Goal: Task Accomplishment & Management: Use online tool/utility

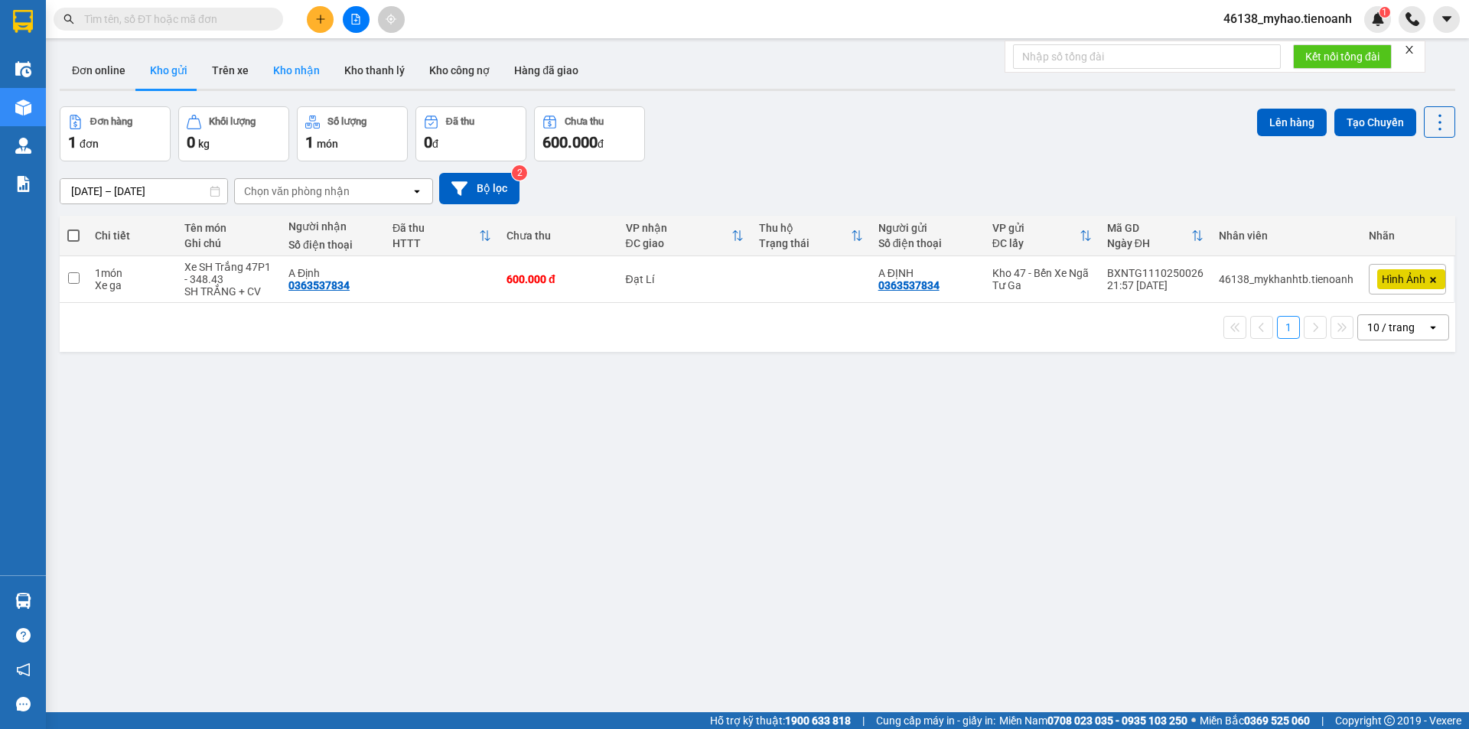
click at [293, 76] on button "Kho nhận" at bounding box center [296, 70] width 71 height 37
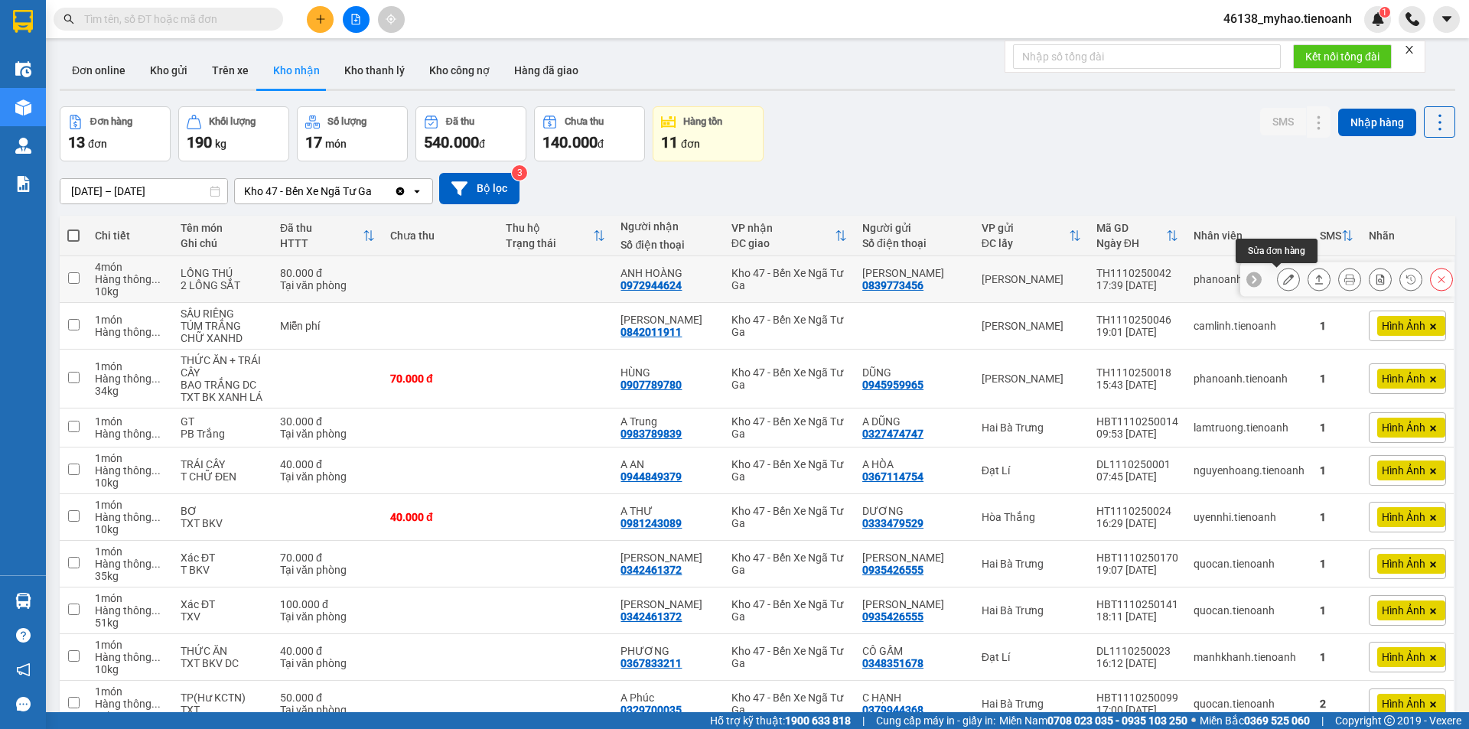
click at [1283, 279] on icon at bounding box center [1288, 279] width 11 height 11
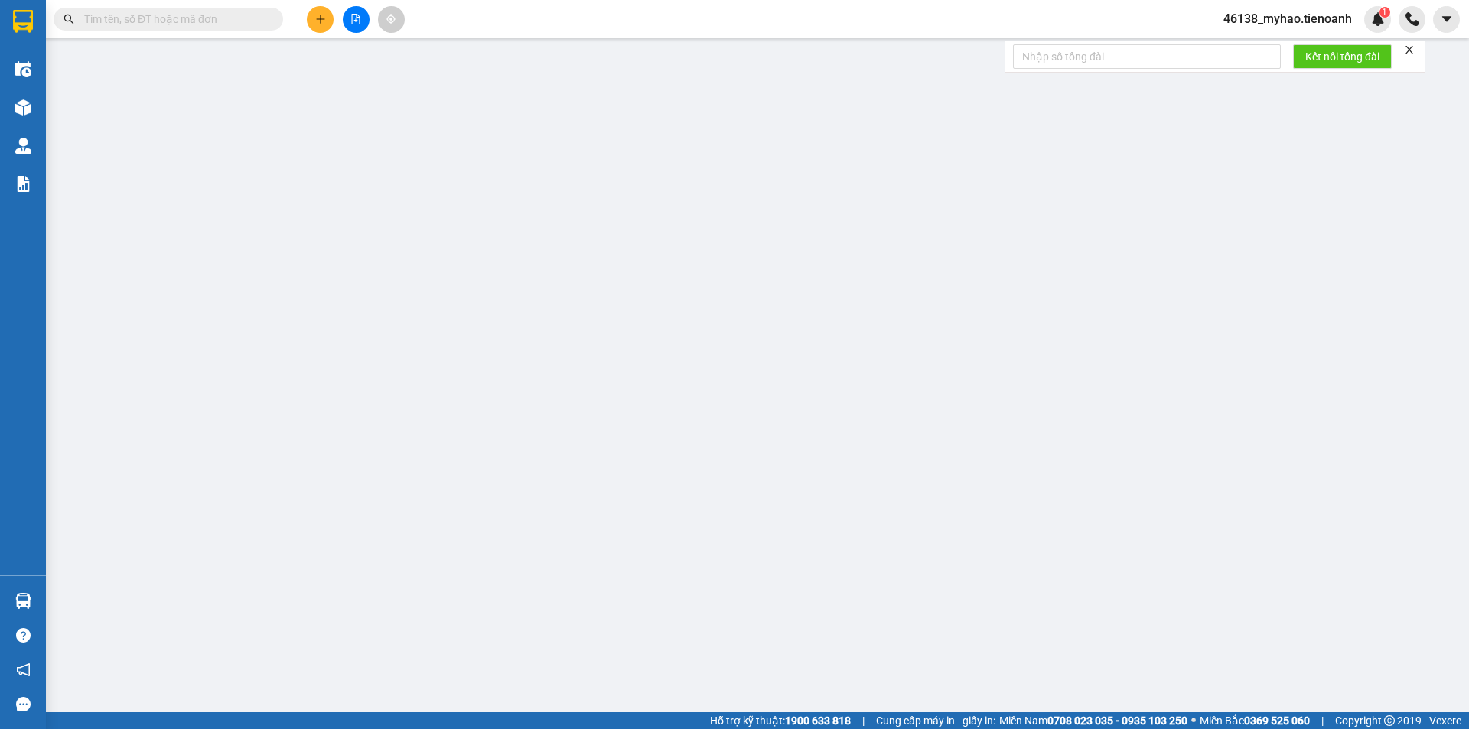
type input "0972944624"
type input "ANH HOÀNG"
type input "0839773456"
type input "[PERSON_NAME]"
type input "0"
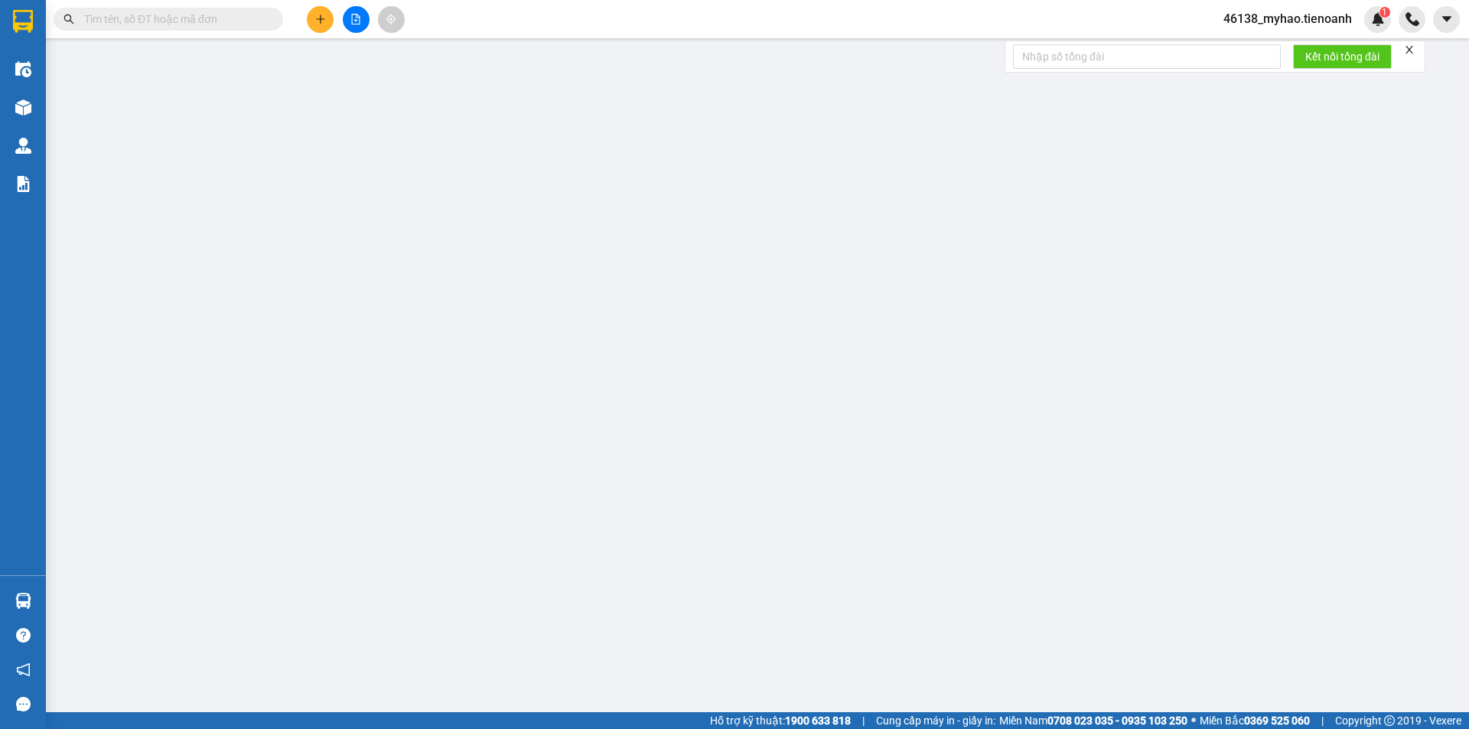
type input "80.000"
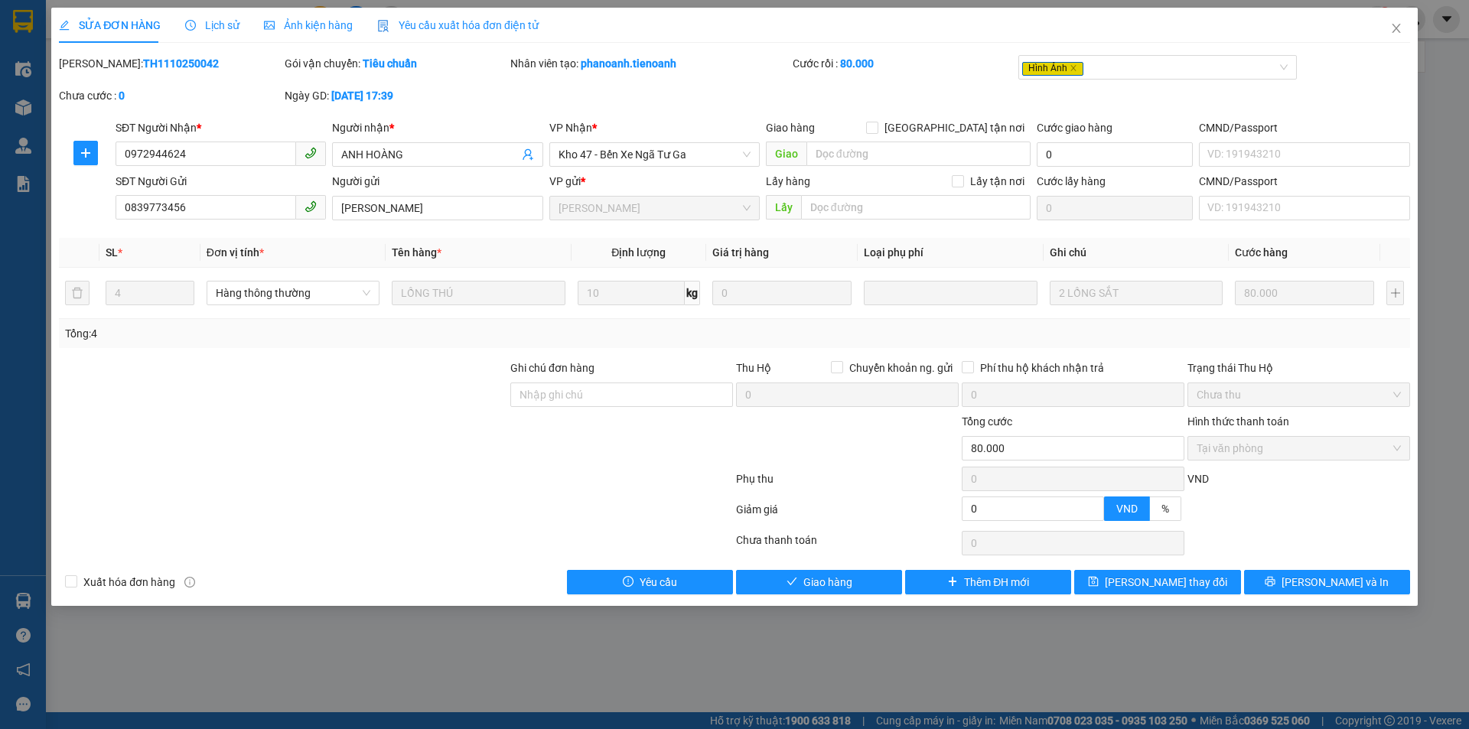
click at [205, 20] on span "Lịch sử" at bounding box center [212, 25] width 54 height 12
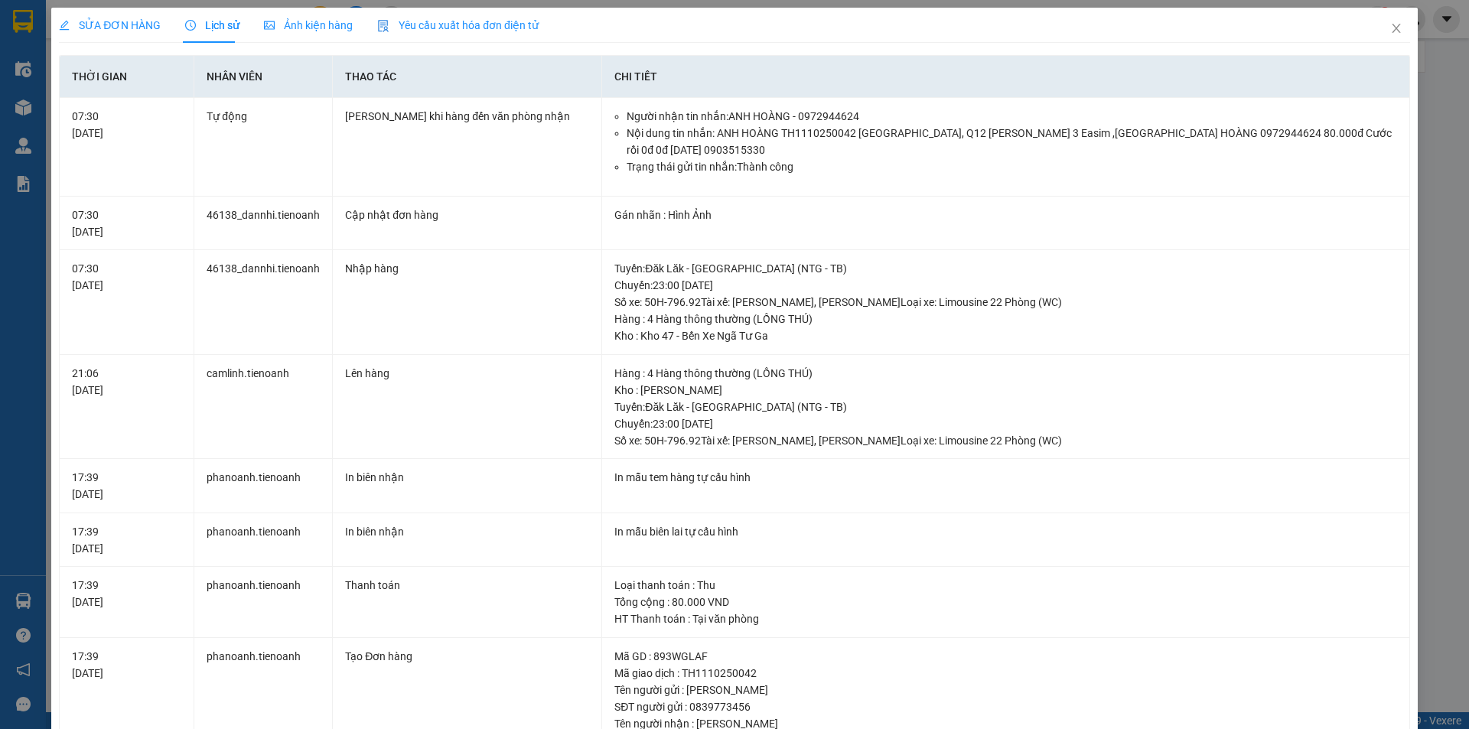
click at [311, 22] on span "Ảnh kiện hàng" at bounding box center [308, 25] width 89 height 12
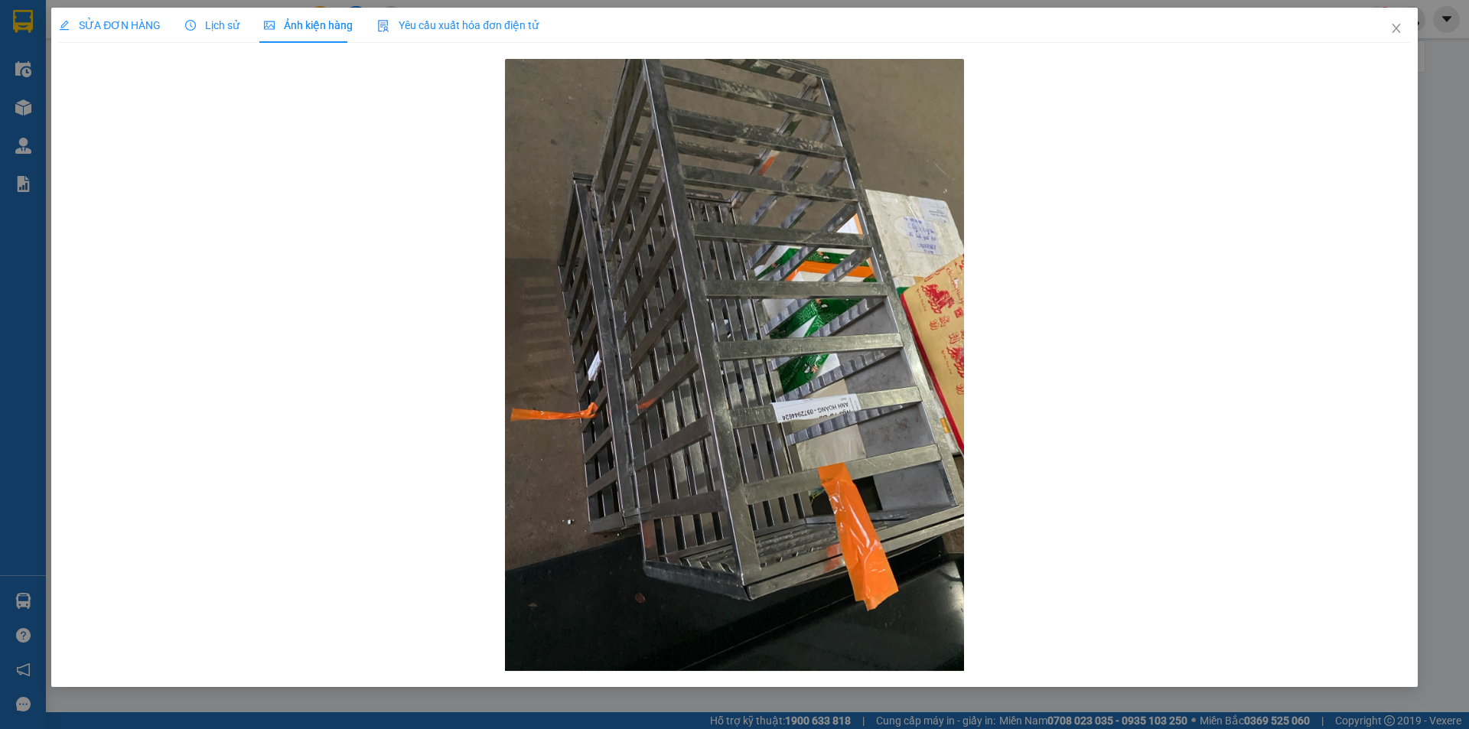
click at [209, 21] on span "Lịch sử" at bounding box center [212, 25] width 54 height 12
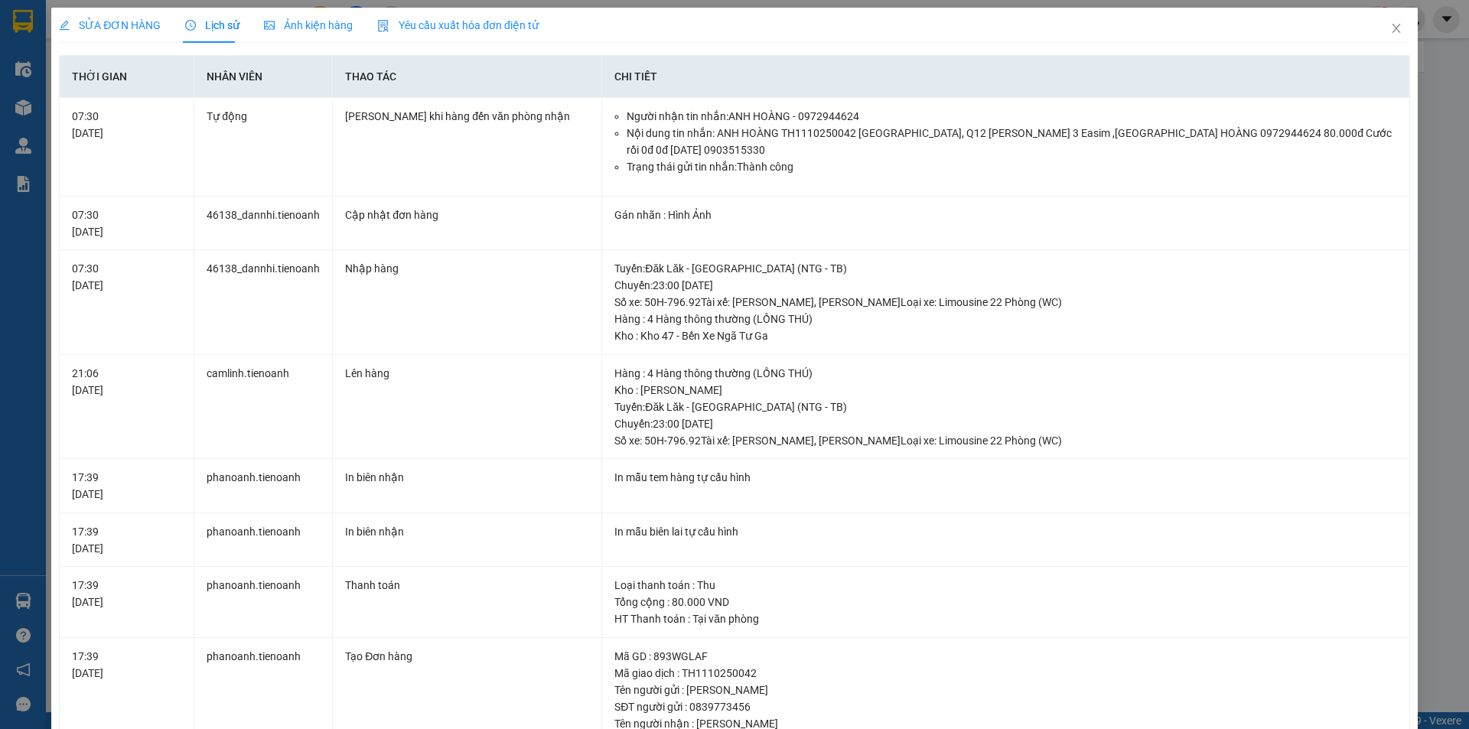
click at [121, 31] on span "SỬA ĐƠN HÀNG" at bounding box center [110, 25] width 102 height 12
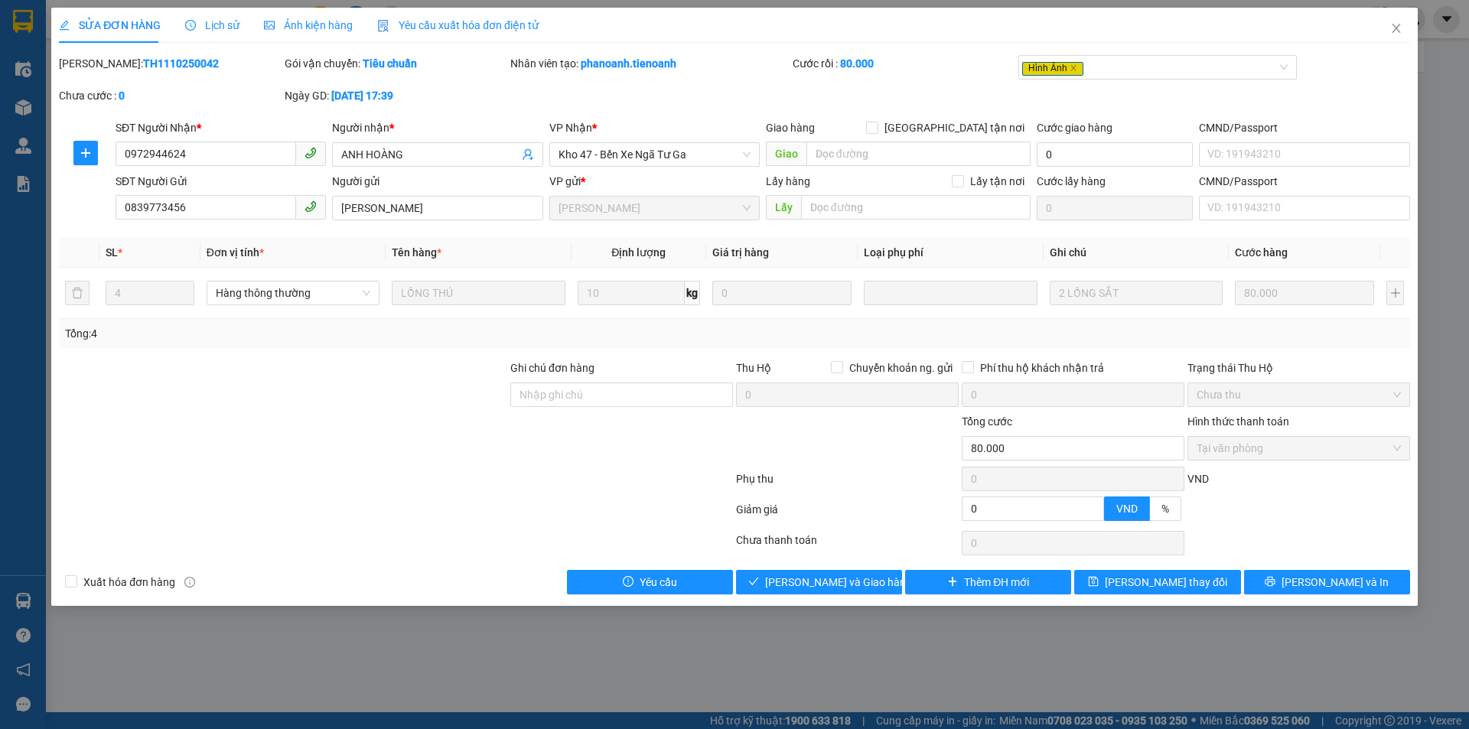
click at [228, 27] on span "Lịch sử" at bounding box center [212, 25] width 54 height 12
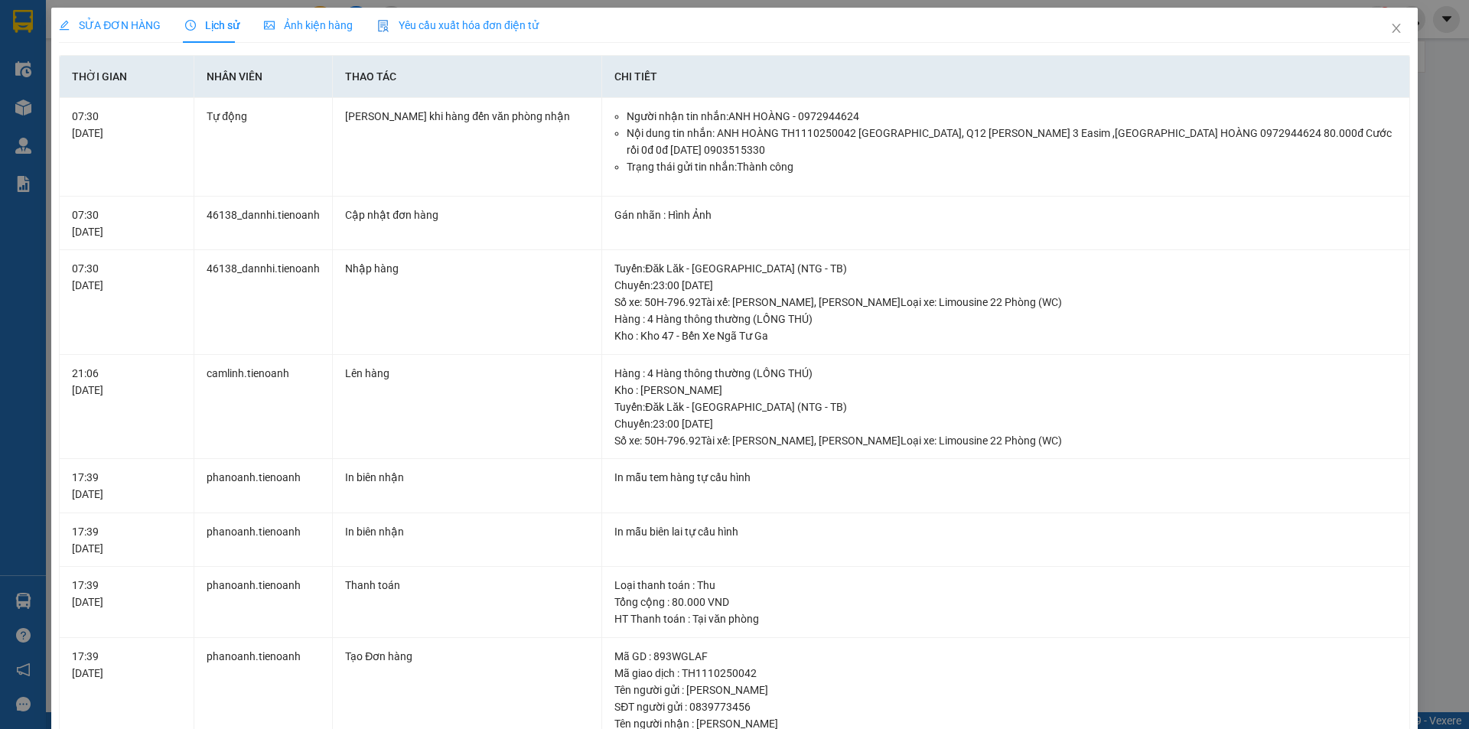
click at [294, 27] on span "Ảnh kiện hàng" at bounding box center [308, 25] width 89 height 12
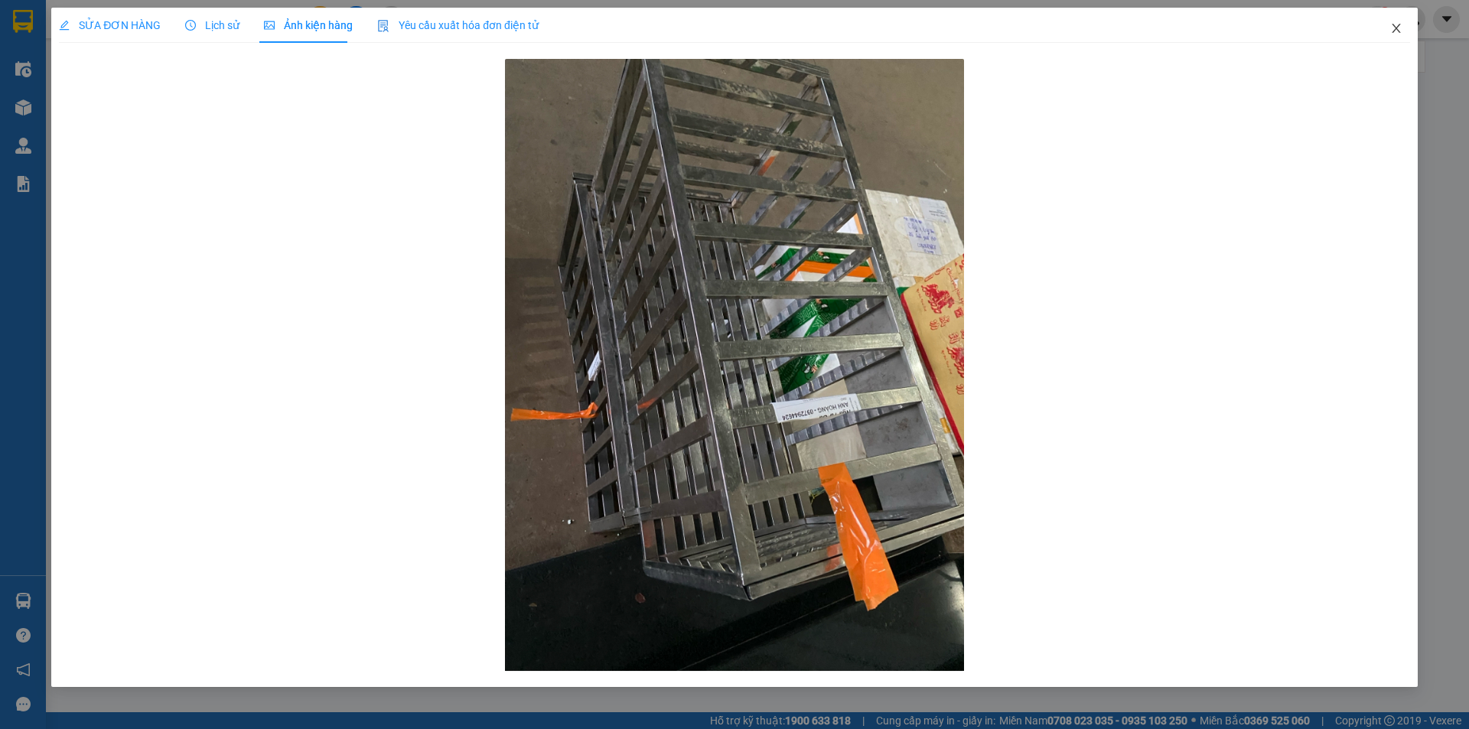
click at [1403, 34] on span "Close" at bounding box center [1396, 29] width 43 height 43
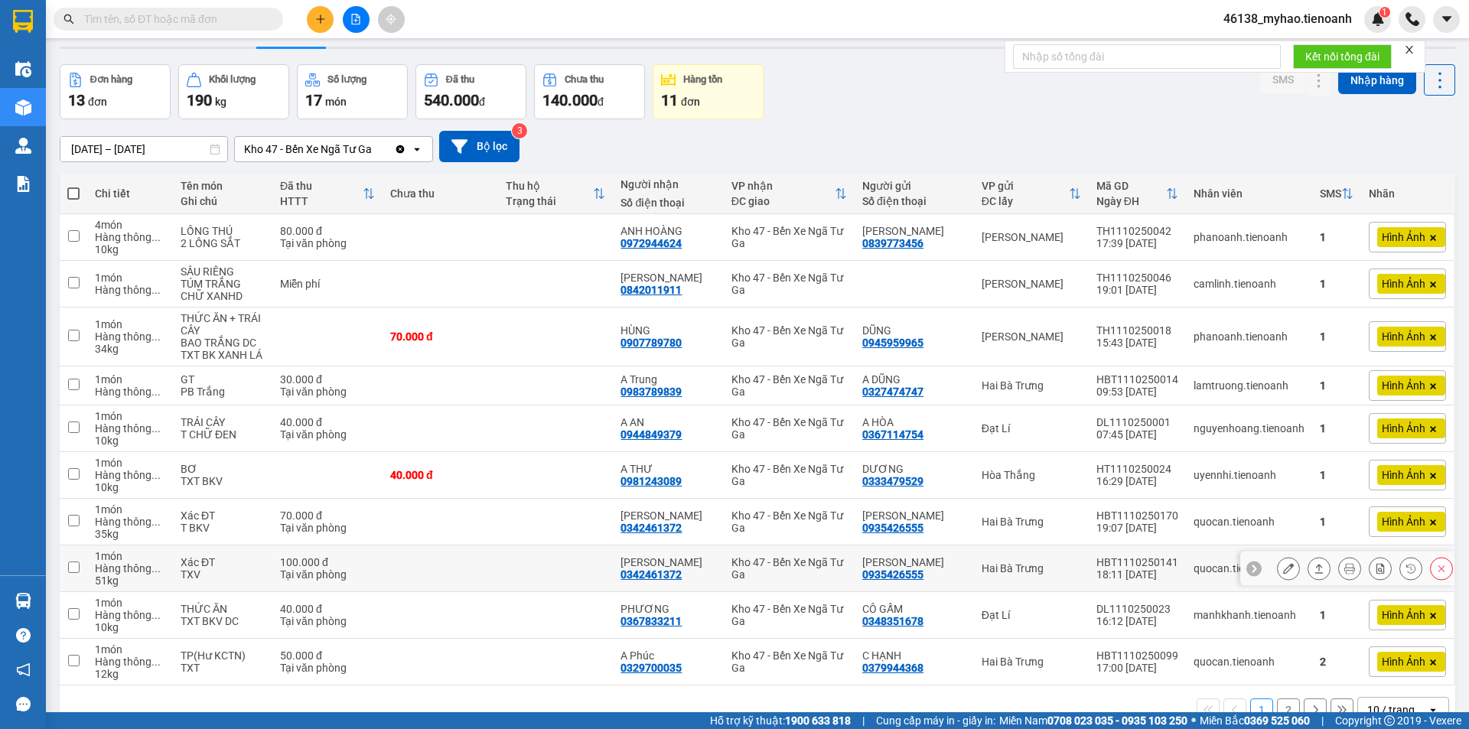
scroll to position [78, 0]
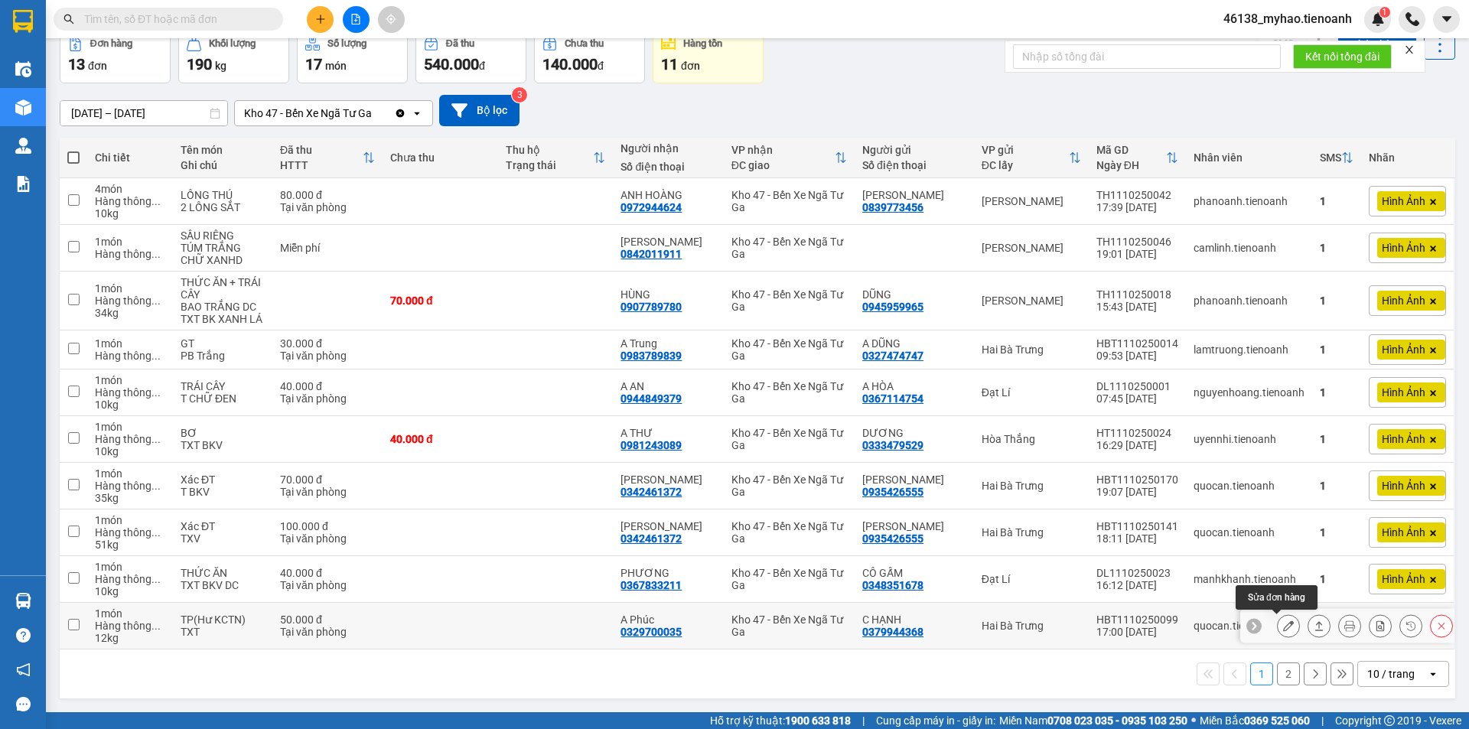
click at [1278, 632] on button at bounding box center [1288, 626] width 21 height 27
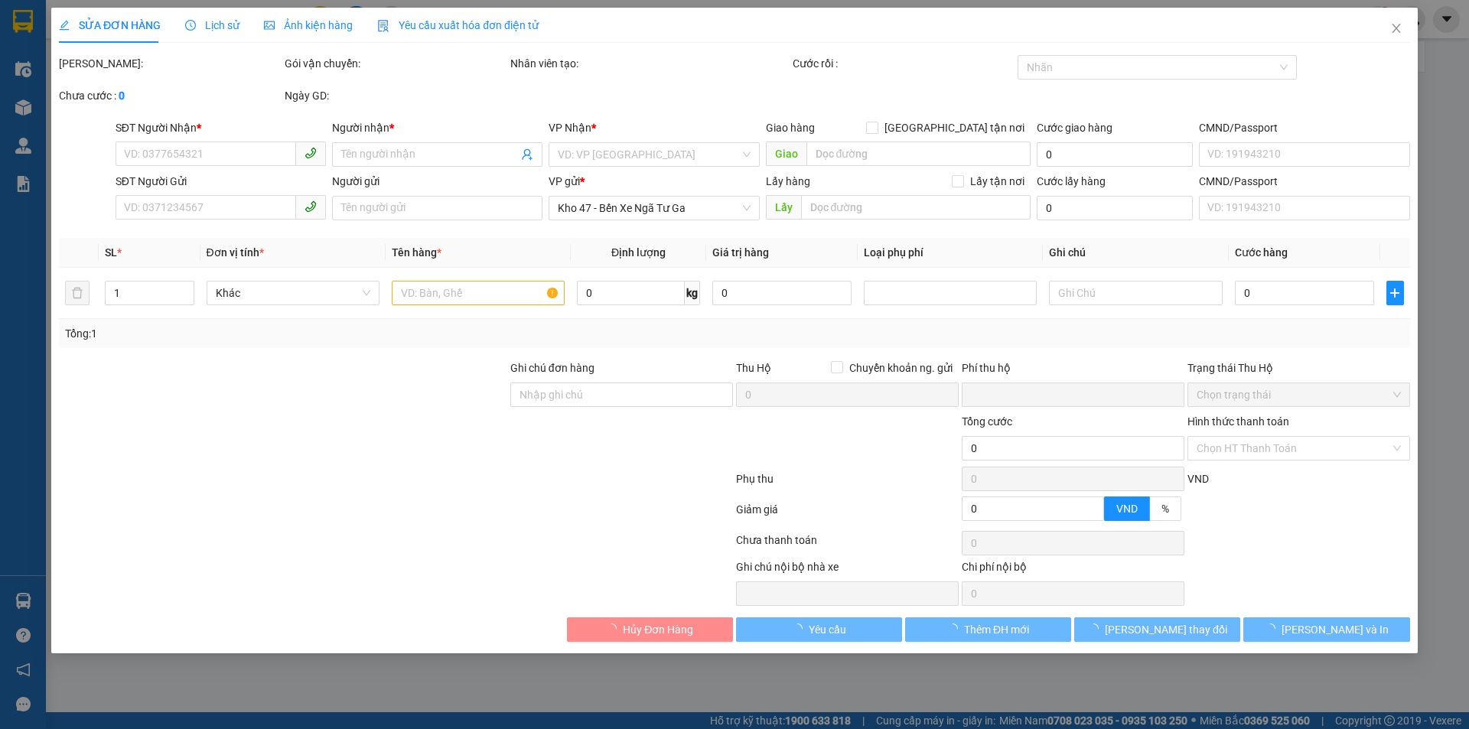
type input "0329700035"
type input "A Phúc"
type input "0379944368"
type input "C HẠNH"
type input "066177001245"
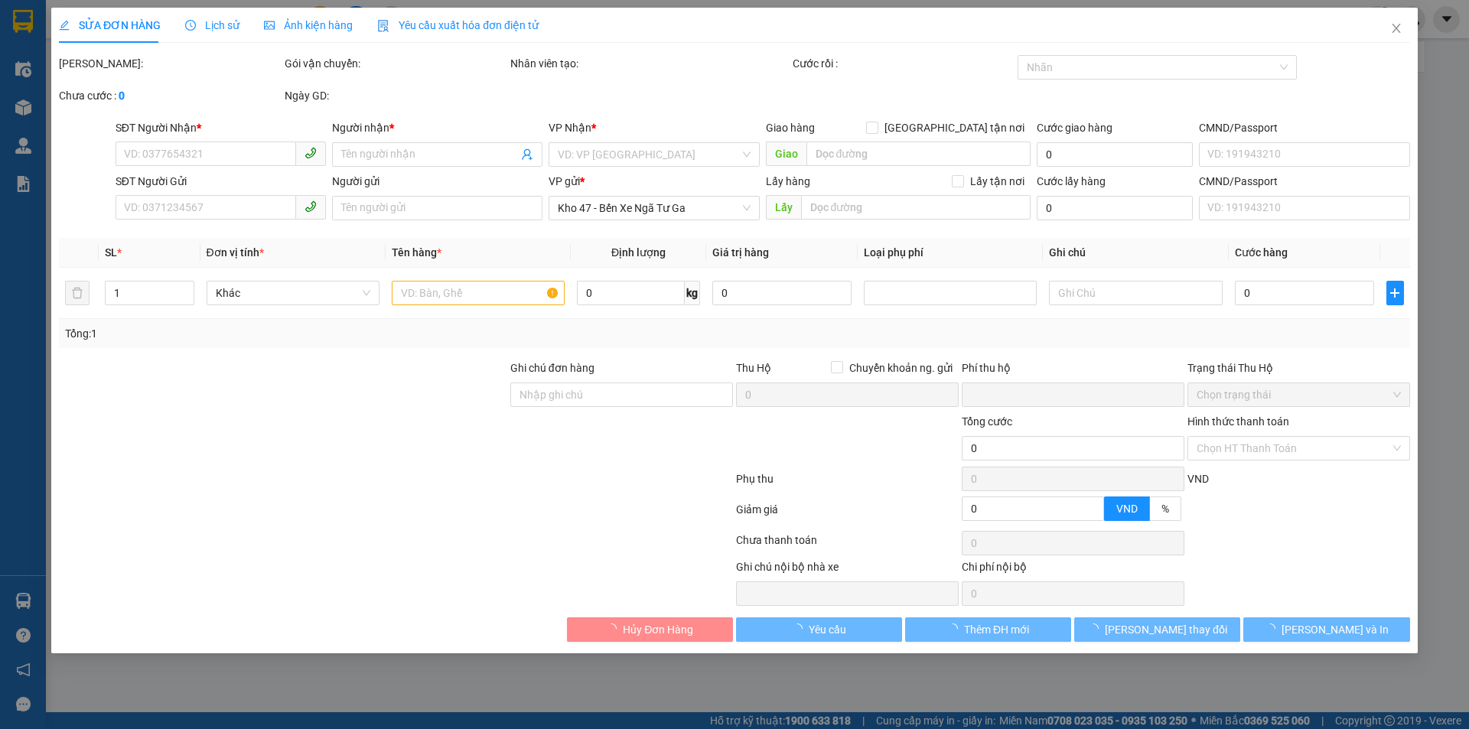
type input "0"
type input "50.000"
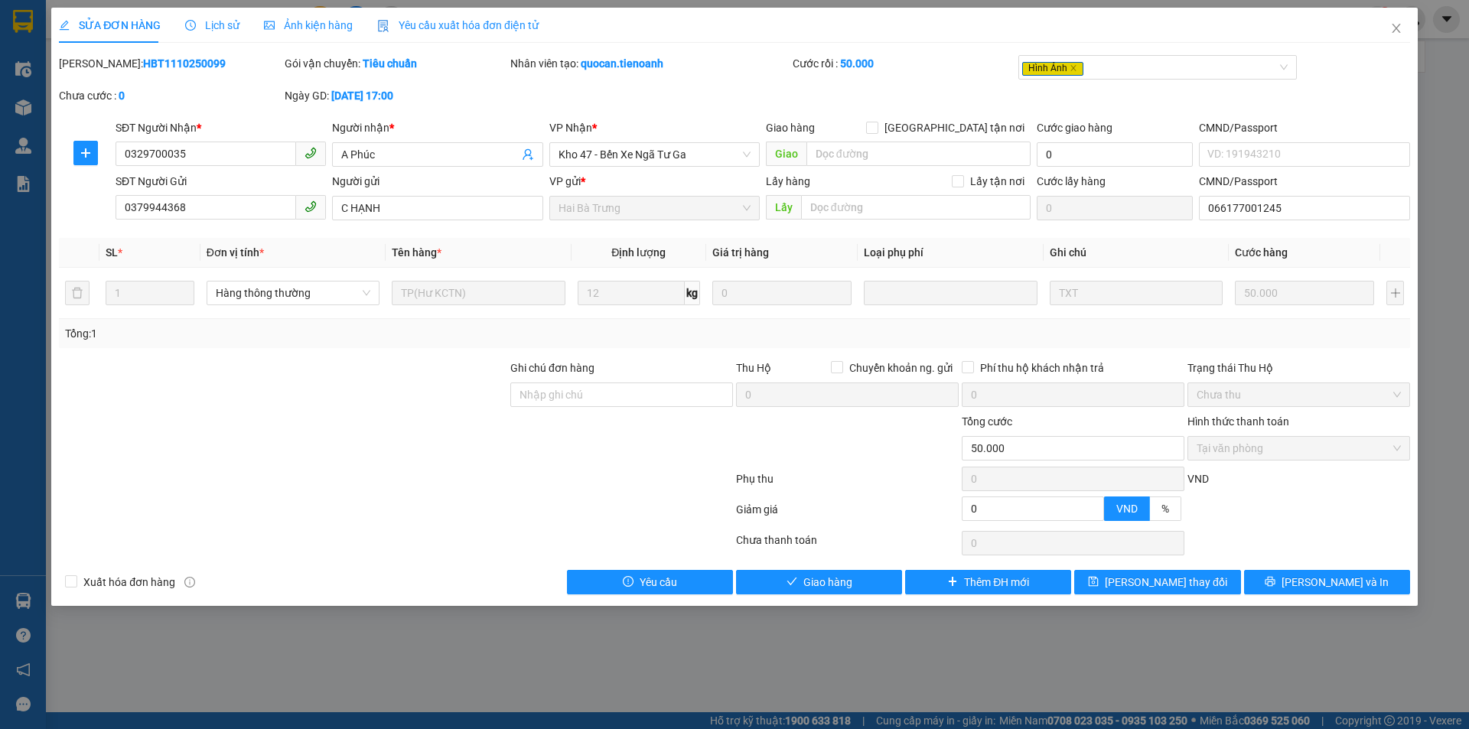
click at [215, 23] on span "Lịch sử" at bounding box center [212, 25] width 54 height 12
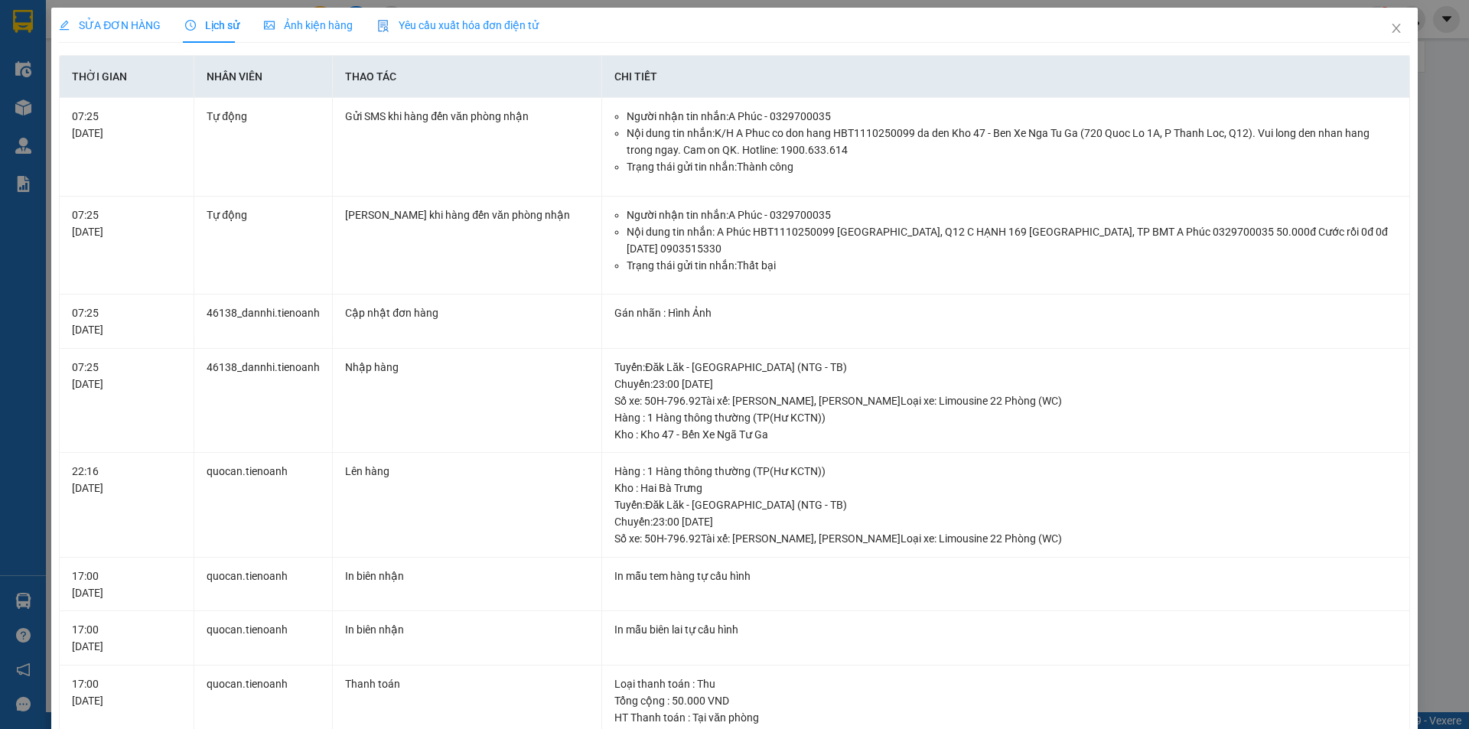
click at [291, 28] on span "Ảnh kiện hàng" at bounding box center [308, 25] width 89 height 12
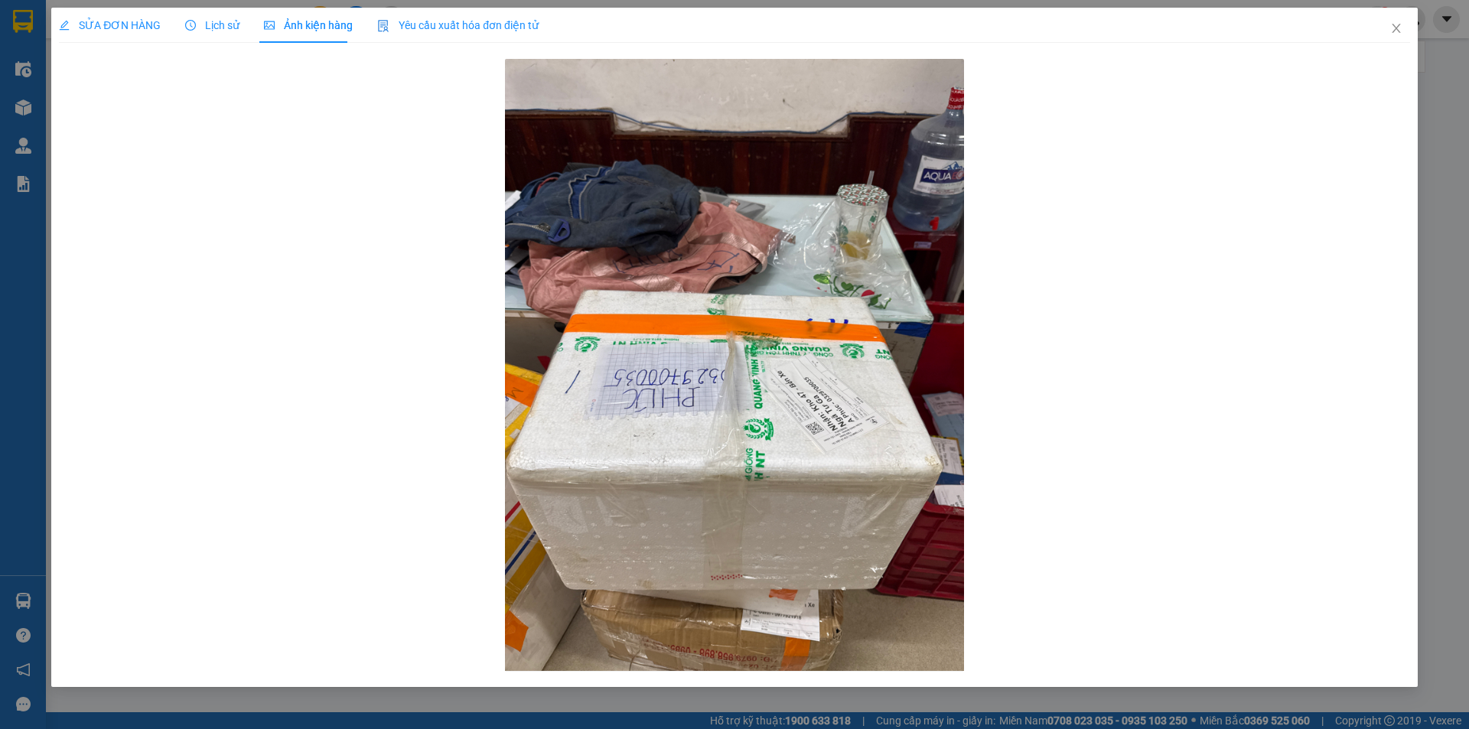
click at [112, 25] on span "SỬA ĐƠN HÀNG" at bounding box center [110, 25] width 102 height 12
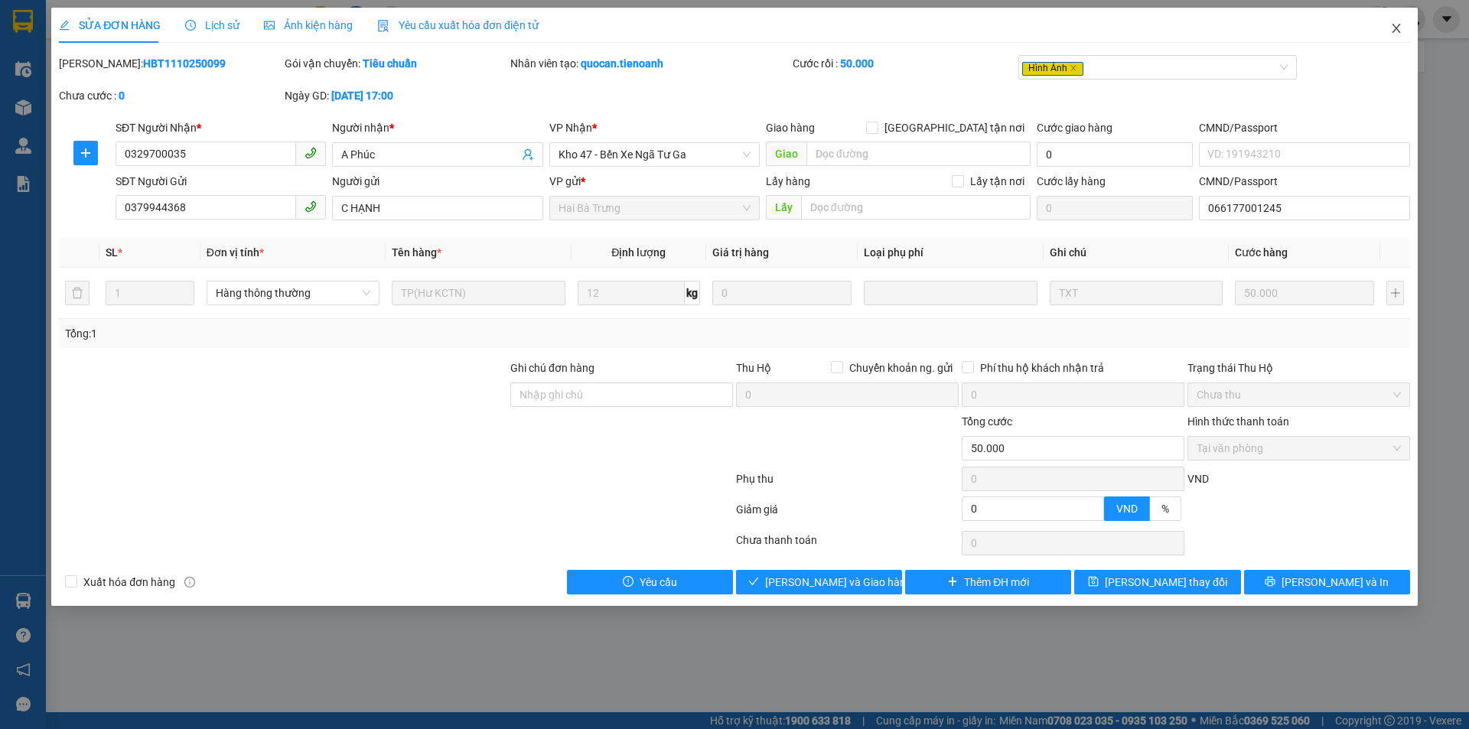
click at [1409, 36] on span "Close" at bounding box center [1396, 29] width 43 height 43
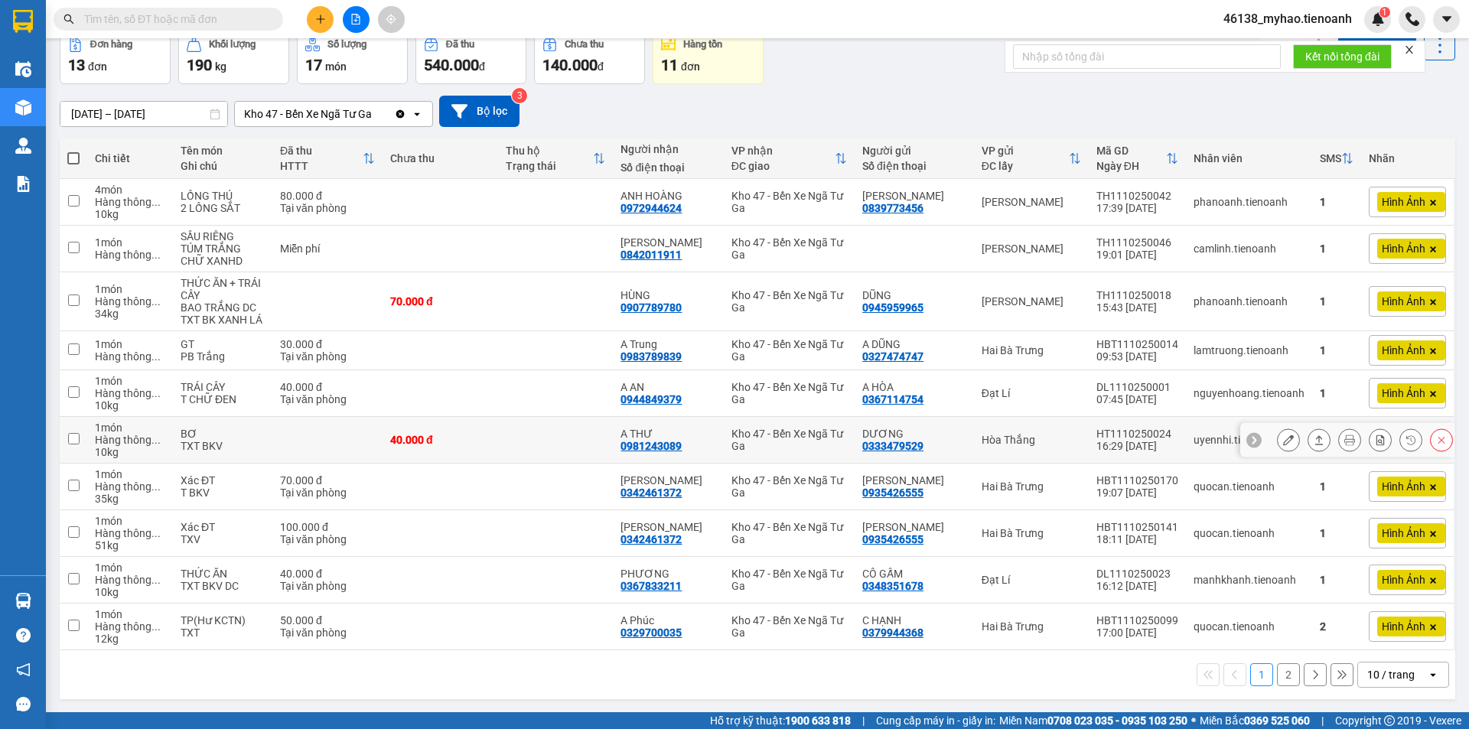
scroll to position [78, 0]
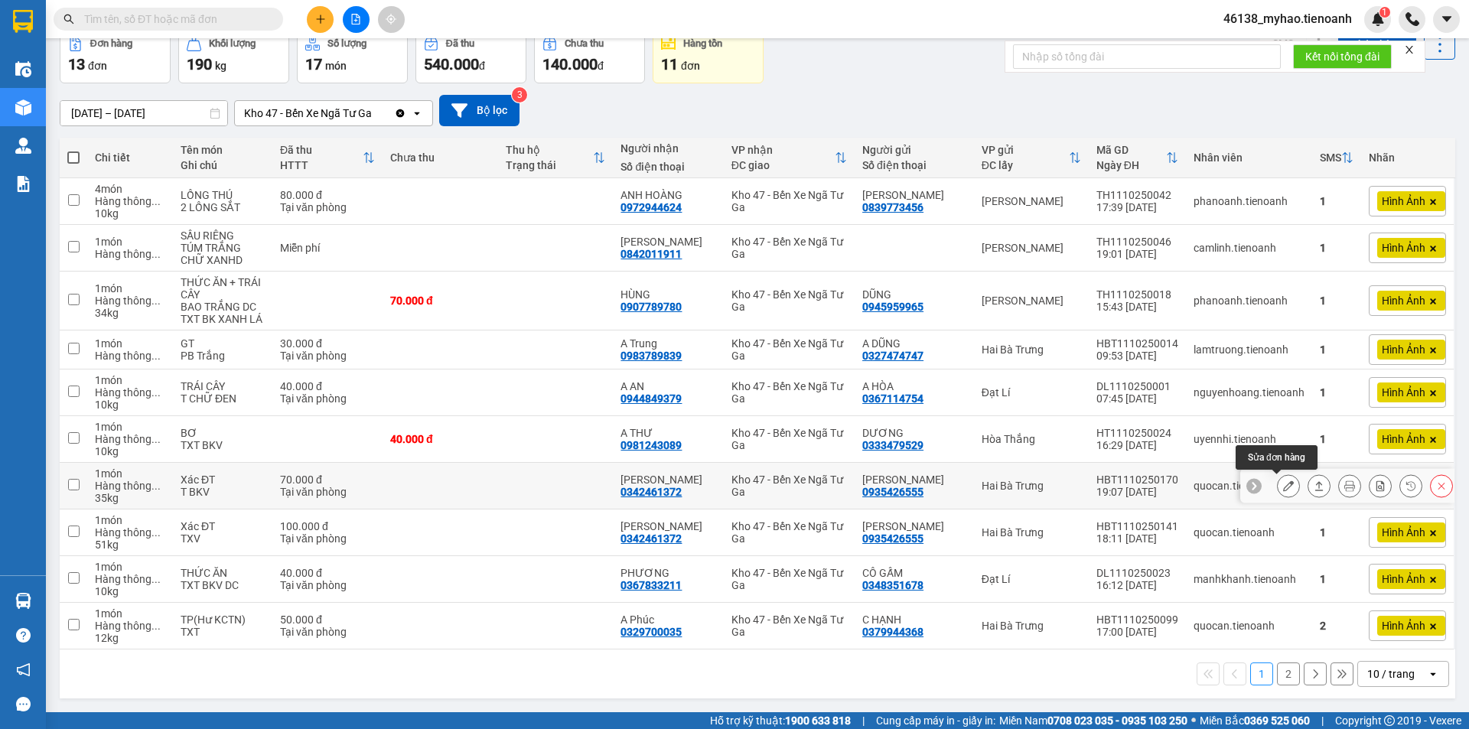
click at [1283, 487] on icon at bounding box center [1288, 486] width 11 height 11
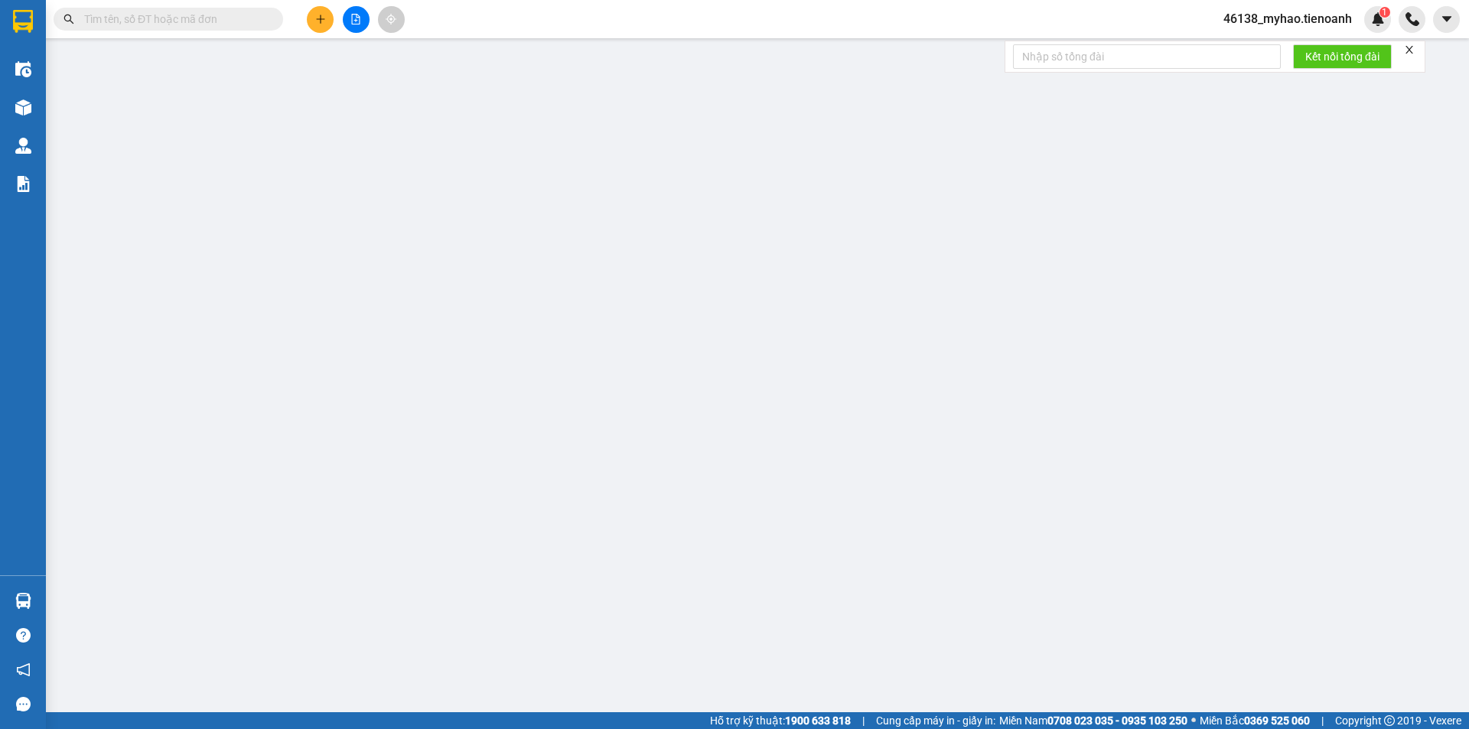
type input "0342461372"
type input "[PERSON_NAME]"
type input "0935426555"
type input "[PERSON_NAME]"
type input "0"
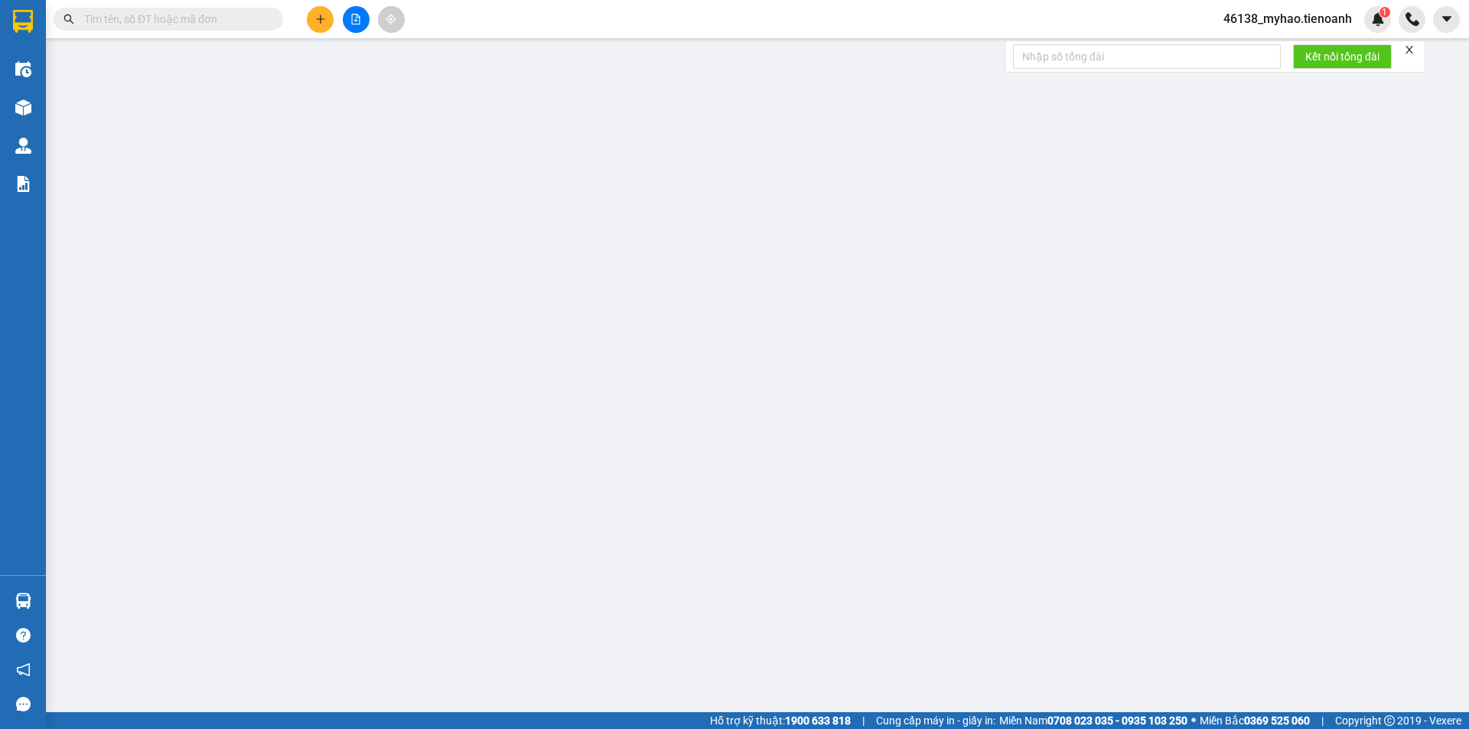
type input "70.000"
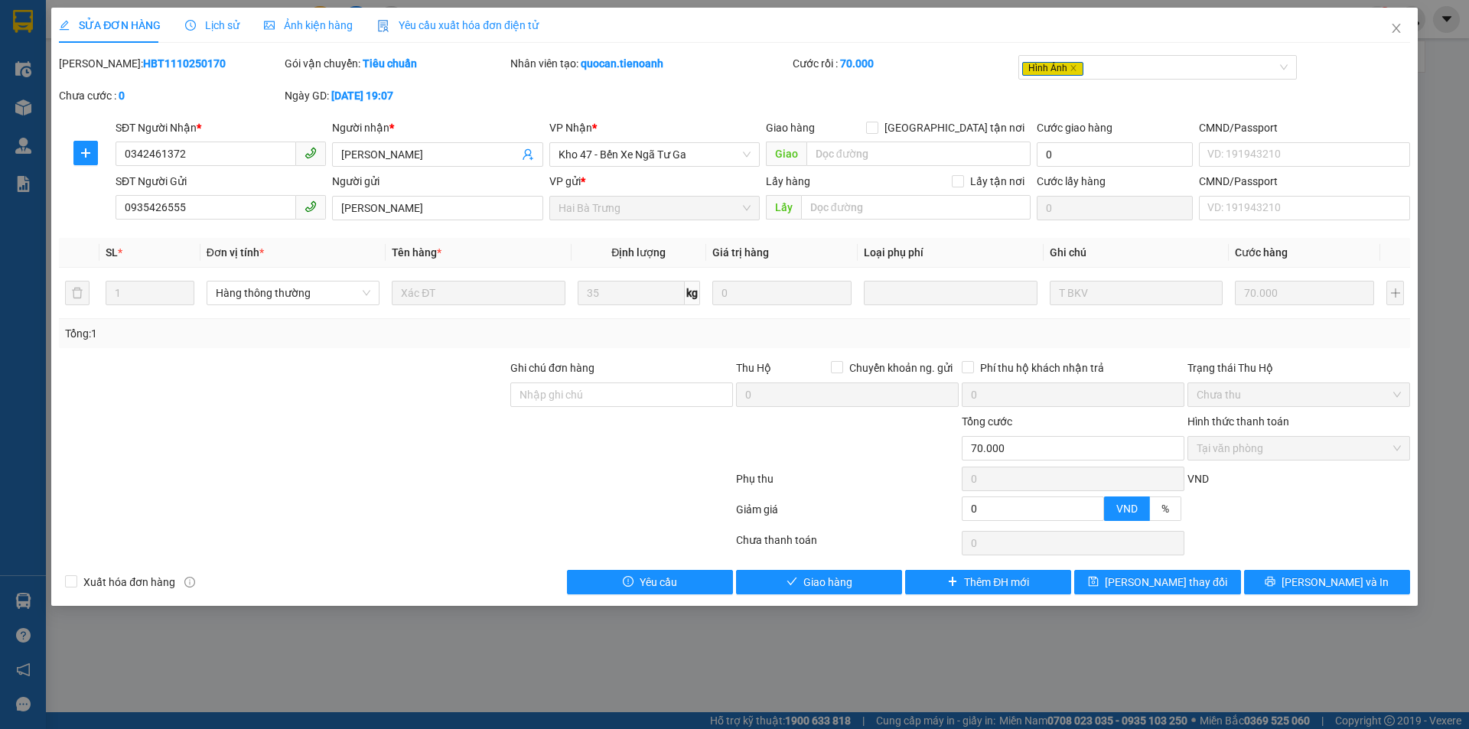
click at [298, 22] on span "Ảnh kiện hàng" at bounding box center [308, 25] width 89 height 12
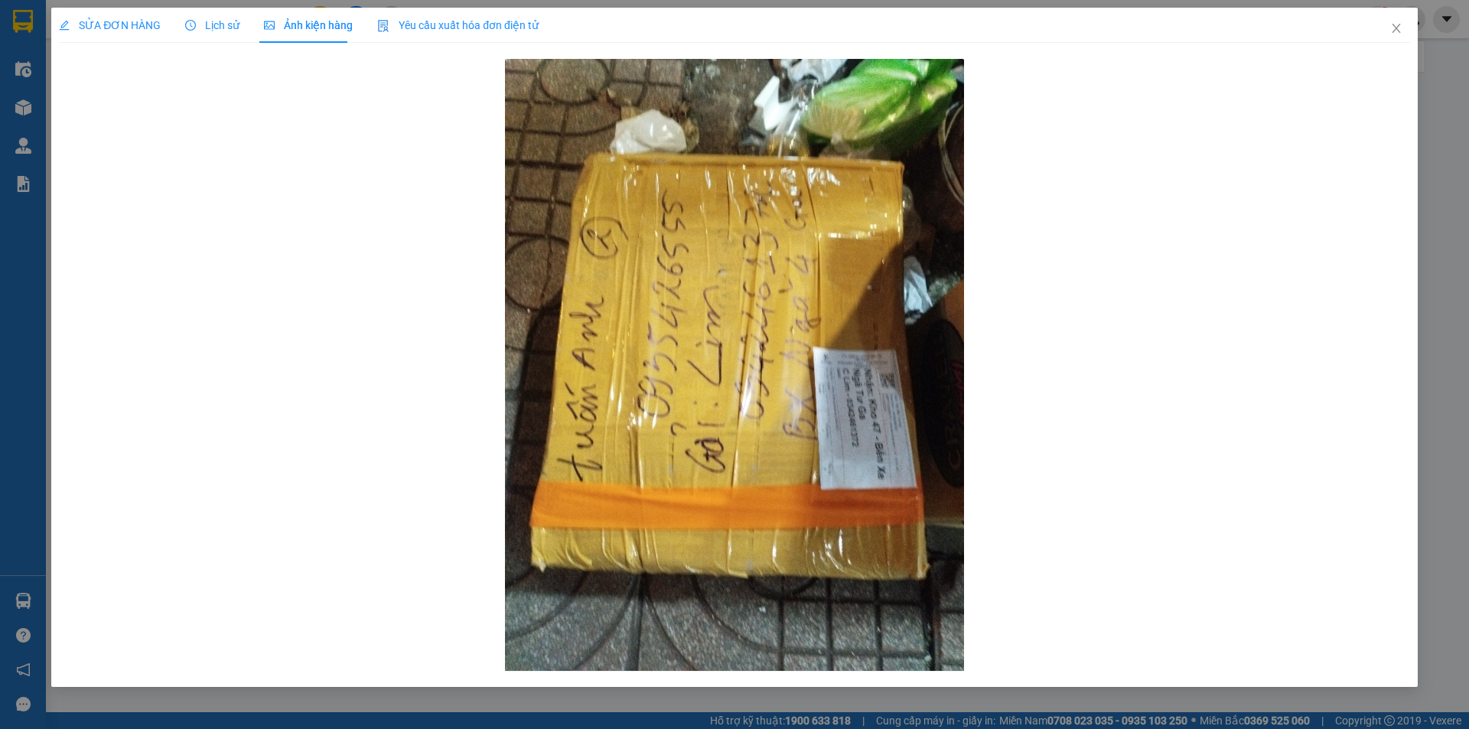
click at [87, 30] on span "SỬA ĐƠN HÀNG" at bounding box center [110, 25] width 102 height 12
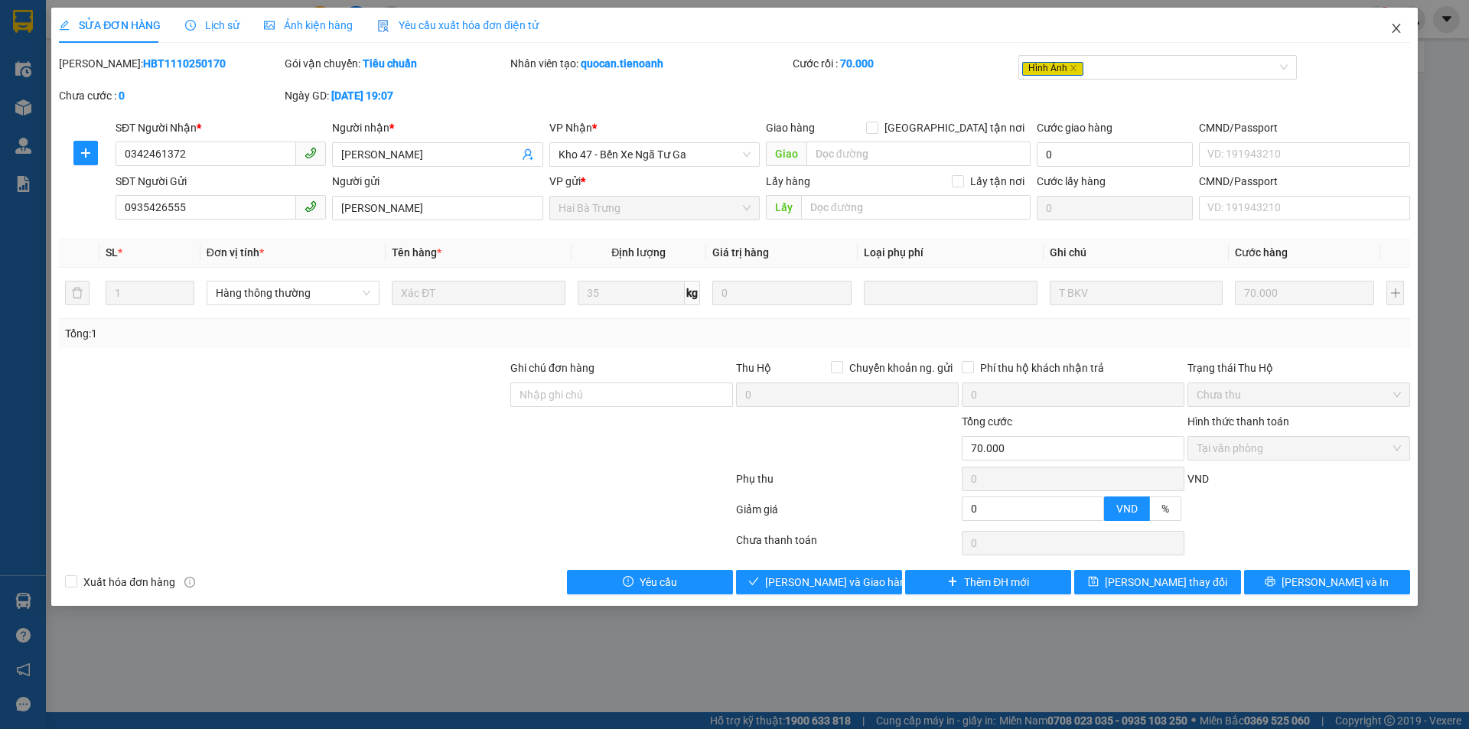
click at [1398, 27] on icon "close" at bounding box center [1396, 28] width 8 height 9
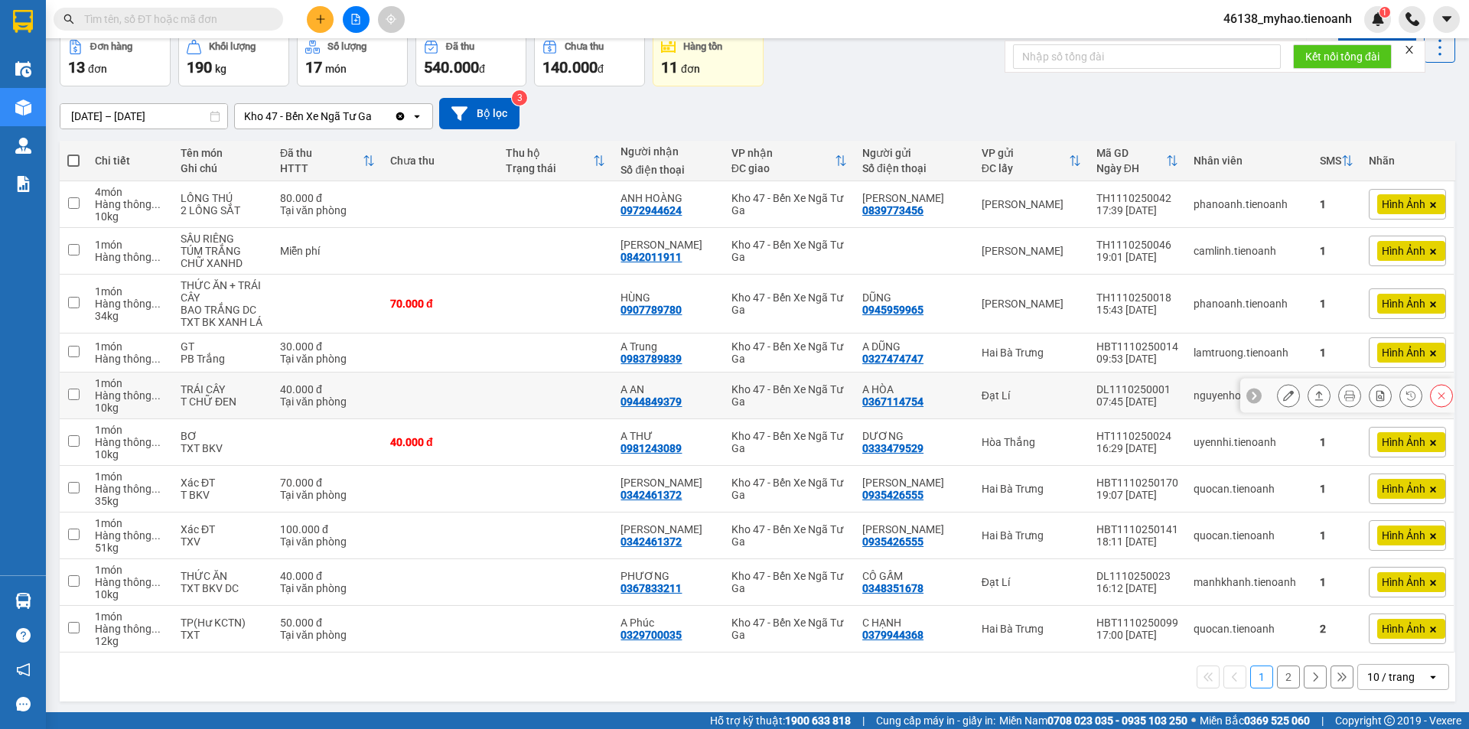
scroll to position [78, 0]
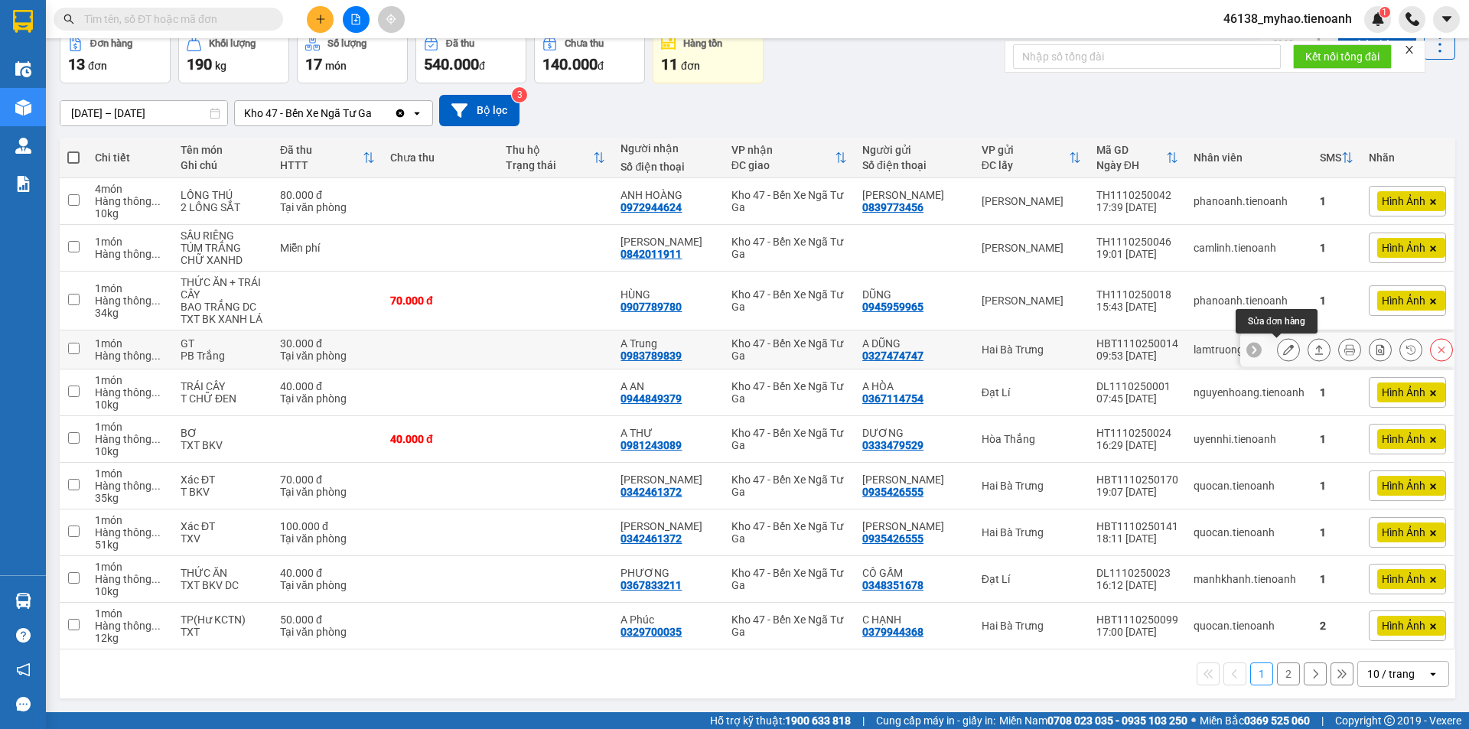
click at [1283, 344] on icon at bounding box center [1288, 349] width 11 height 11
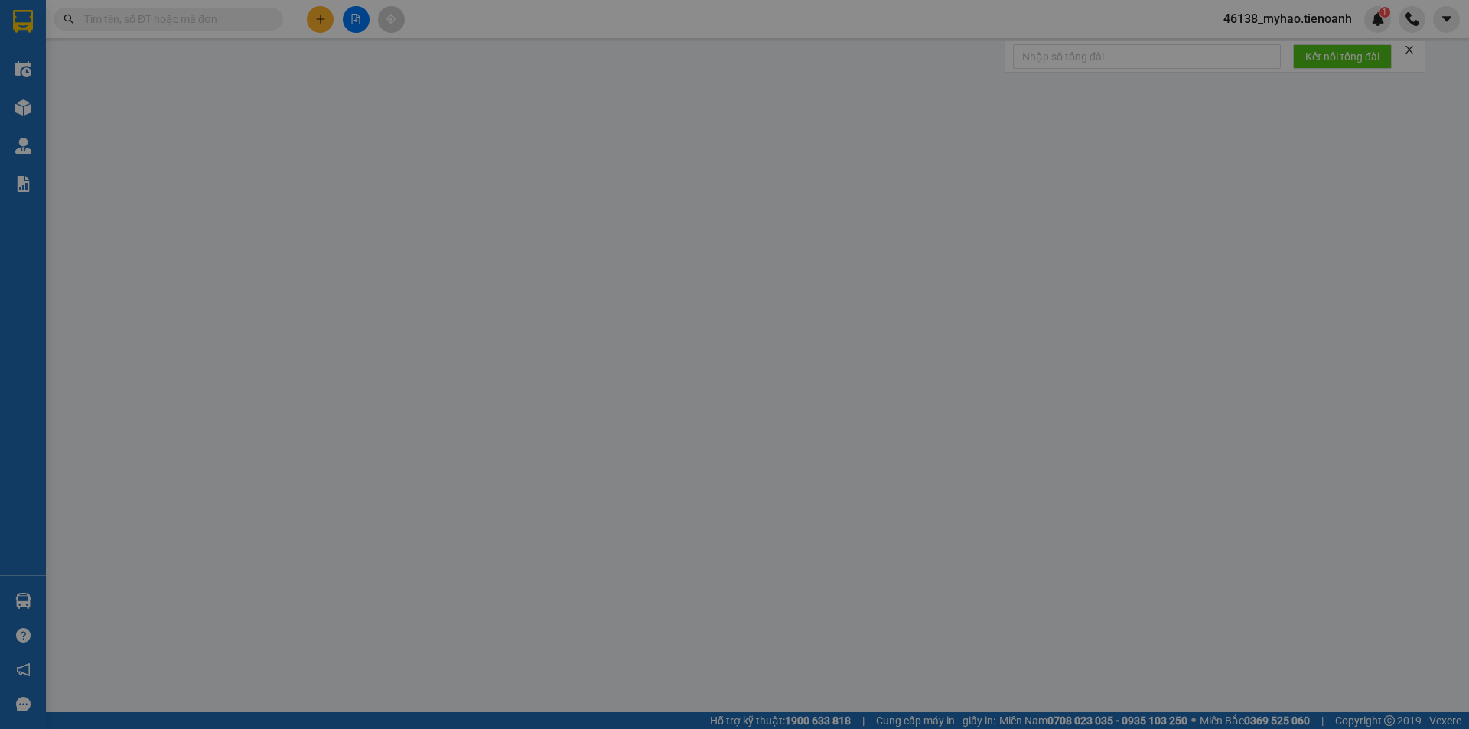
type input "0983789839"
type input "A Trung"
type input "0327474747"
type input "A DŨNG"
type input "0"
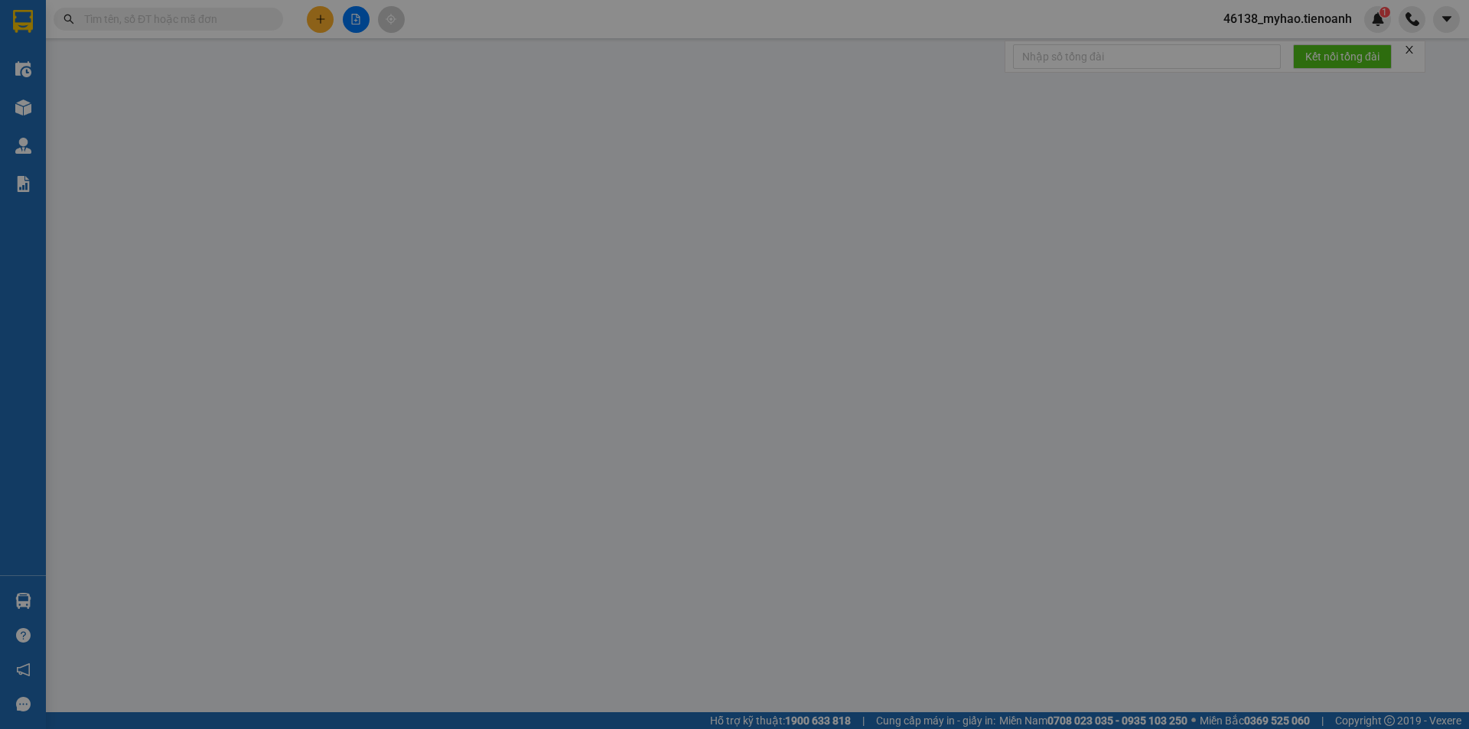
type input "30.000"
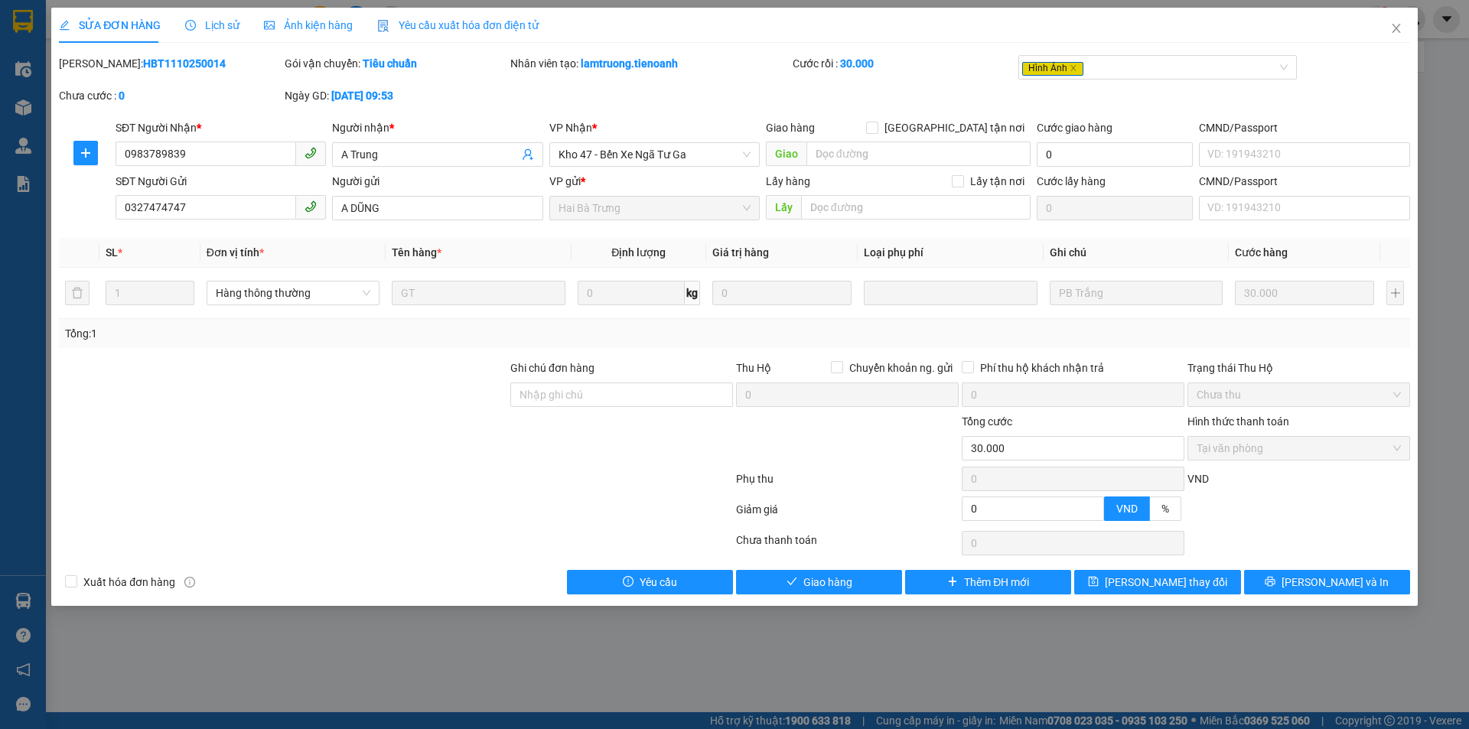
click at [292, 19] on span "Ảnh kiện hàng" at bounding box center [308, 25] width 89 height 12
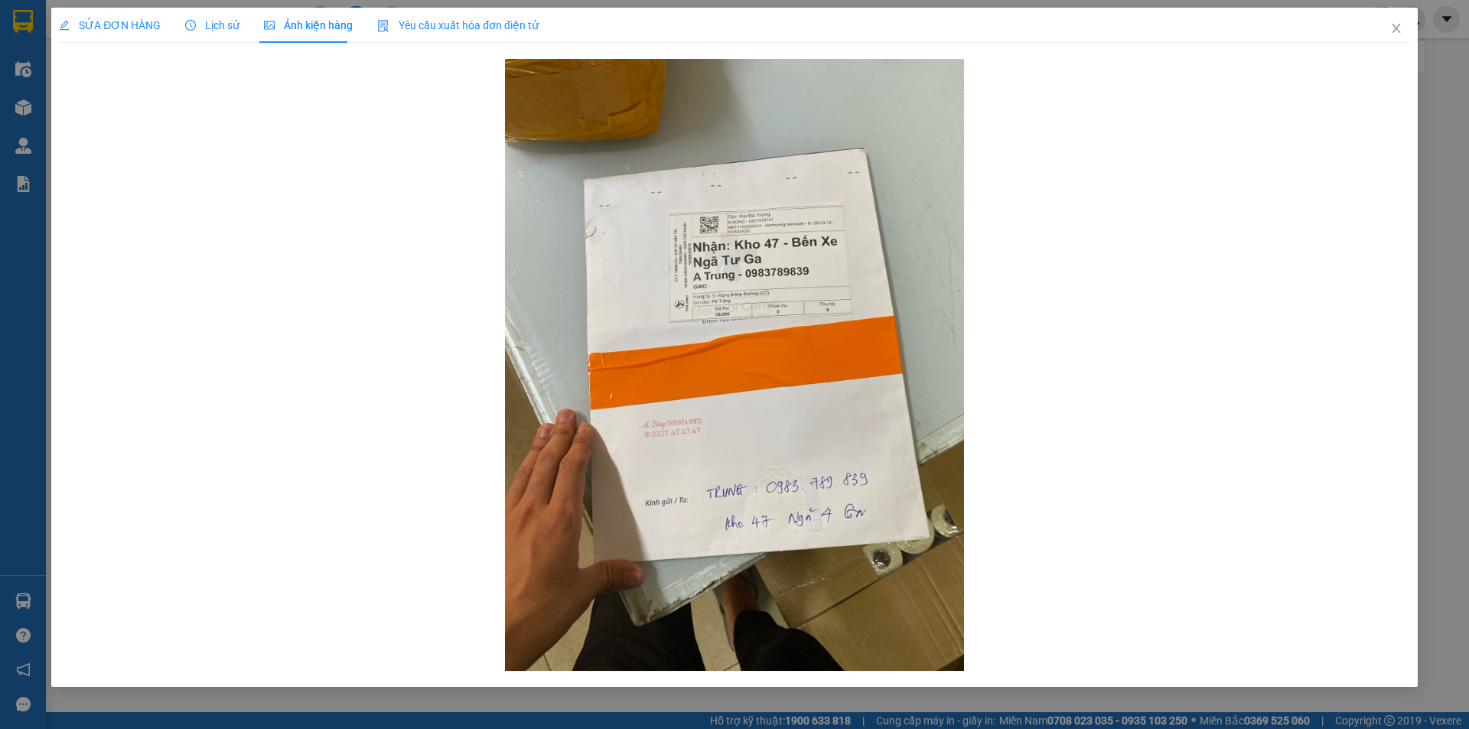
click at [107, 20] on span "SỬA ĐƠN HÀNG" at bounding box center [110, 25] width 102 height 12
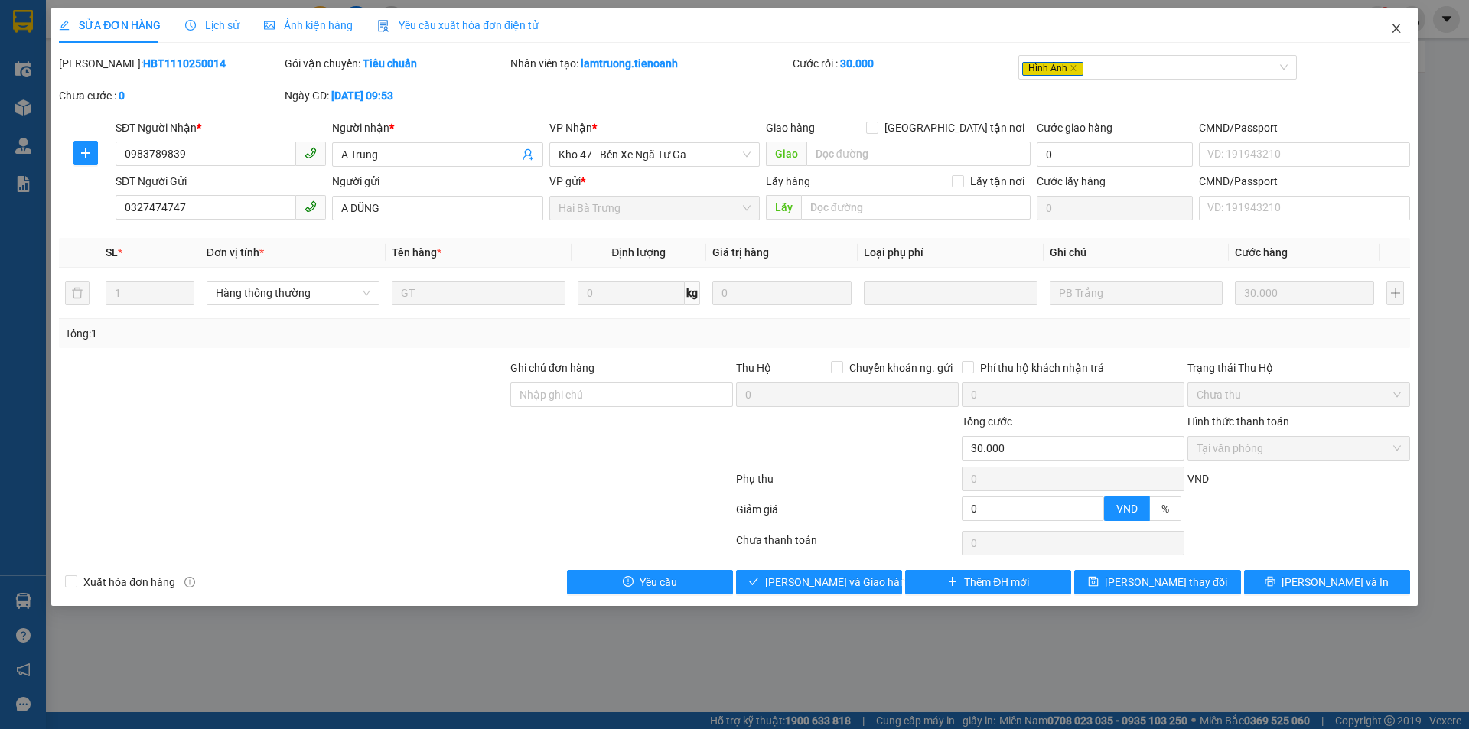
click at [1407, 31] on span "Close" at bounding box center [1396, 29] width 43 height 43
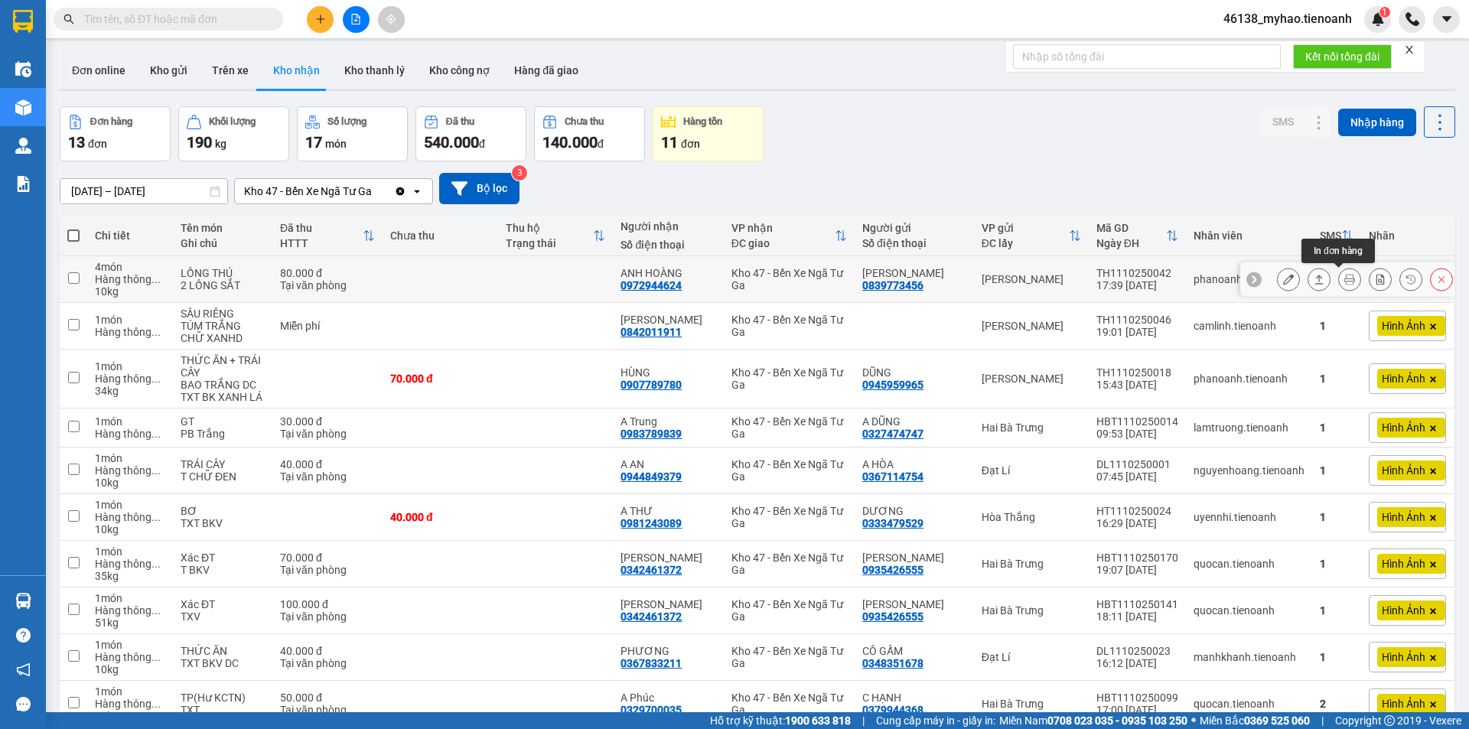
click at [1345, 280] on icon at bounding box center [1350, 279] width 11 height 11
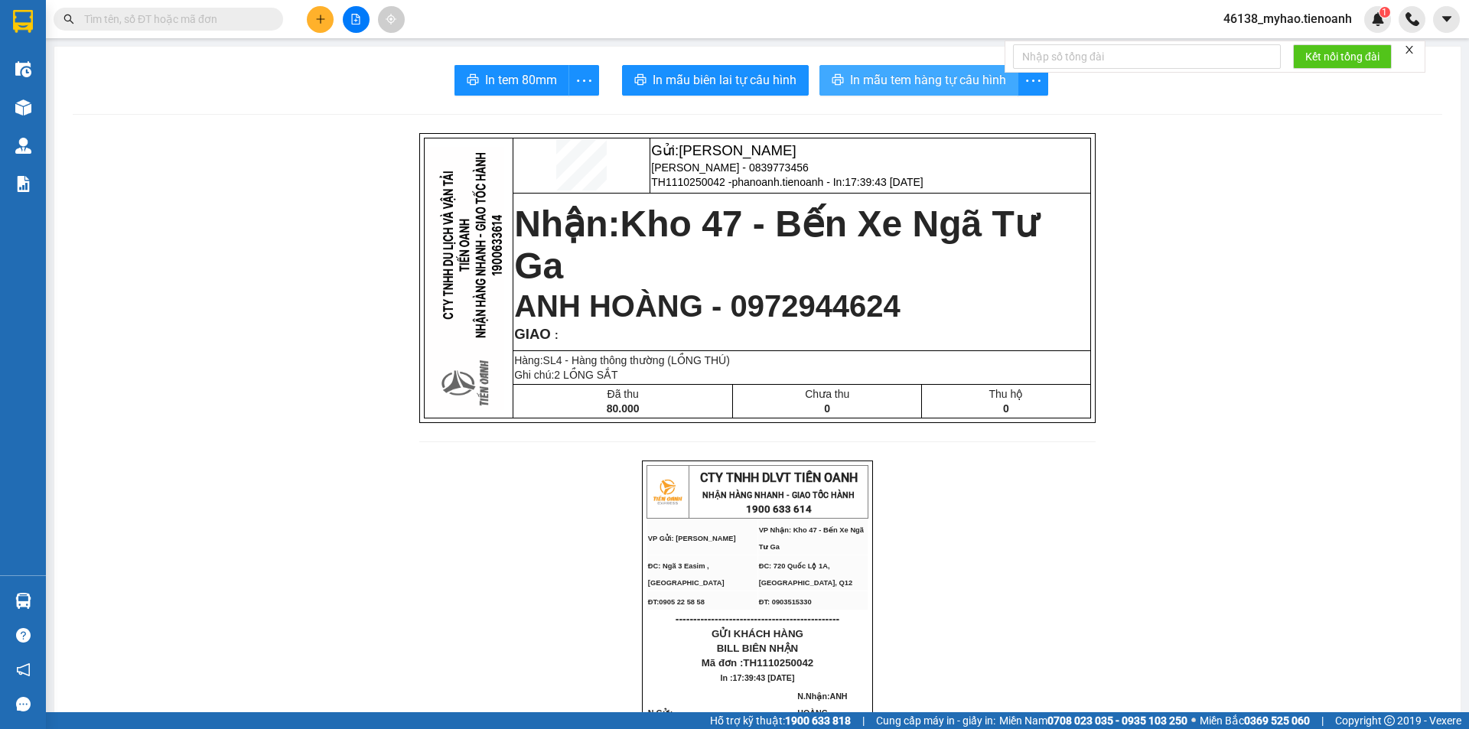
click at [885, 80] on span "In mẫu tem hàng tự cấu hình" at bounding box center [928, 79] width 156 height 19
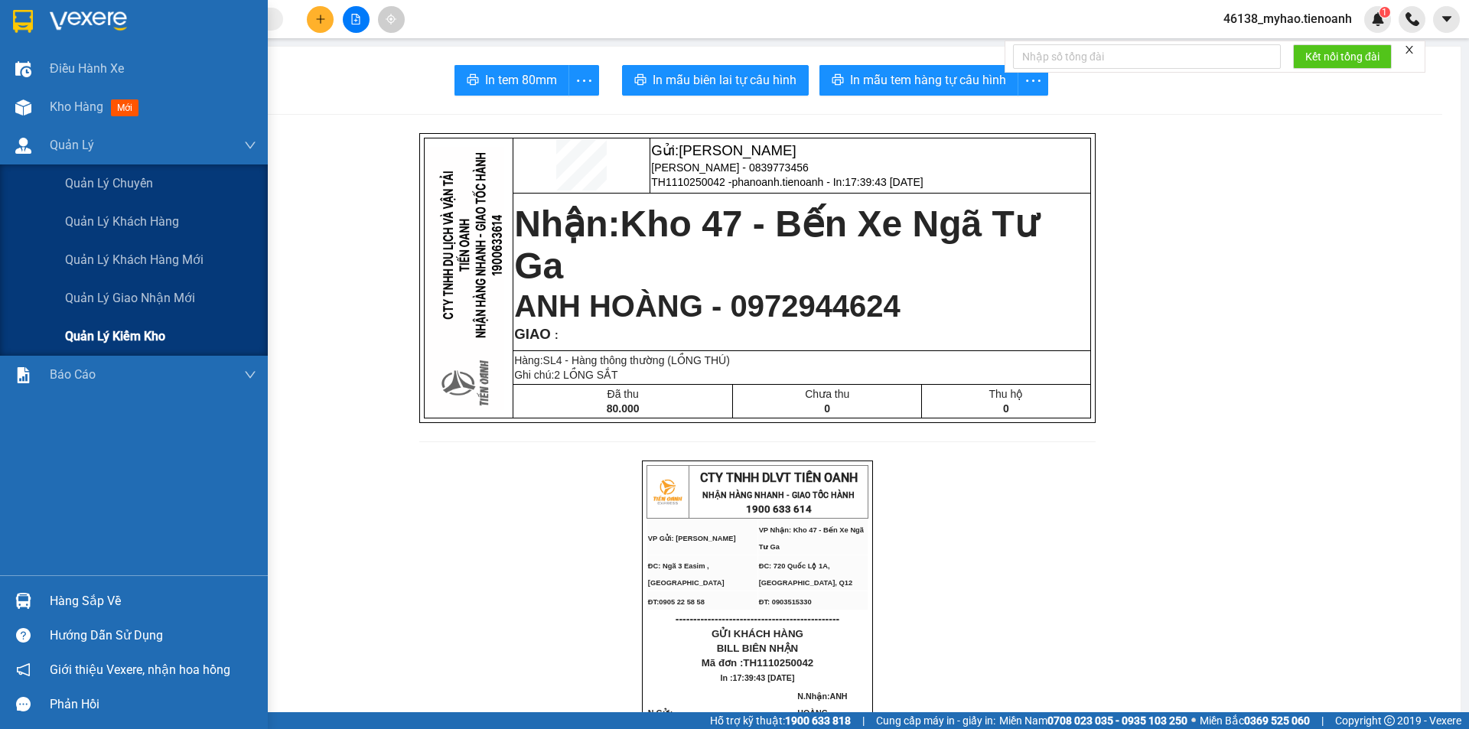
click at [131, 334] on span "Quản lý kiểm kho" at bounding box center [115, 336] width 100 height 19
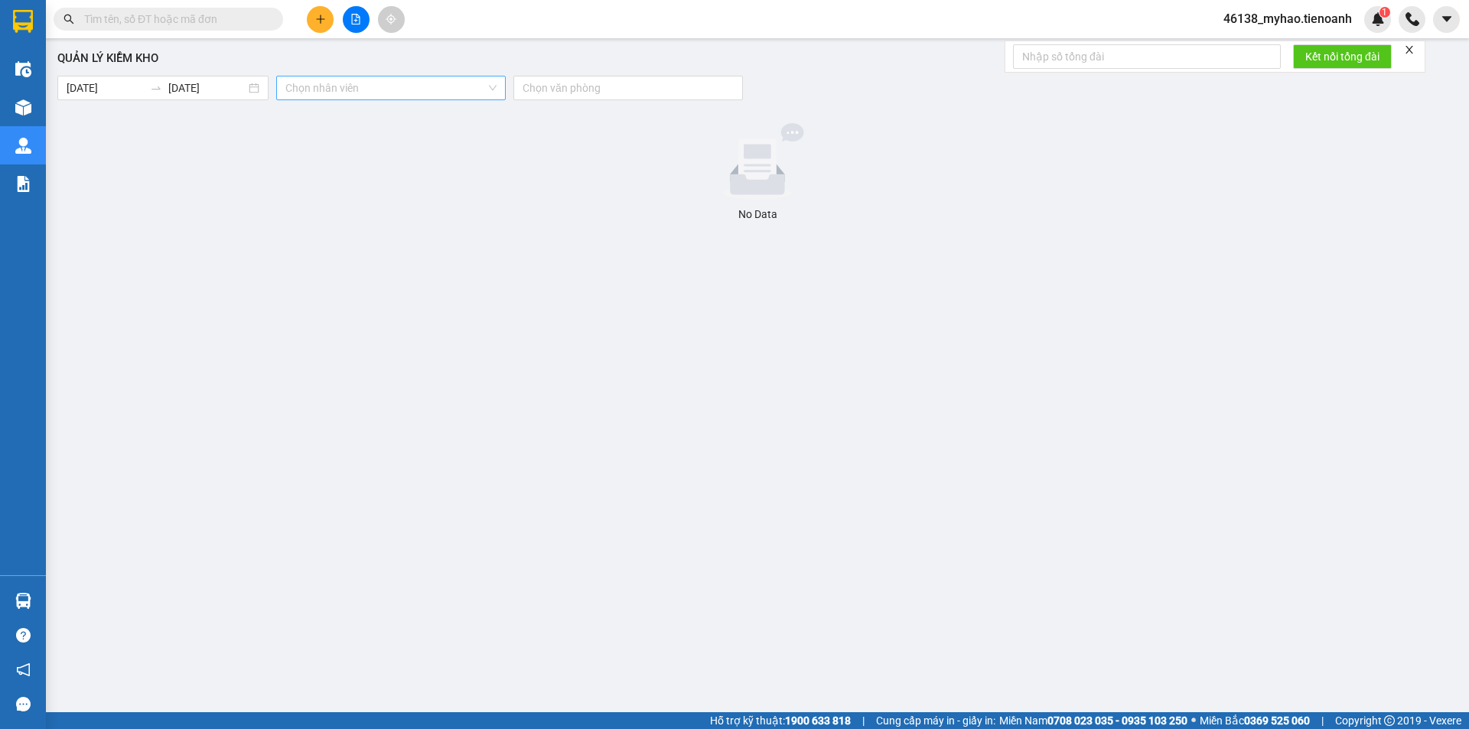
click at [322, 90] on input "search" at bounding box center [385, 88] width 200 height 23
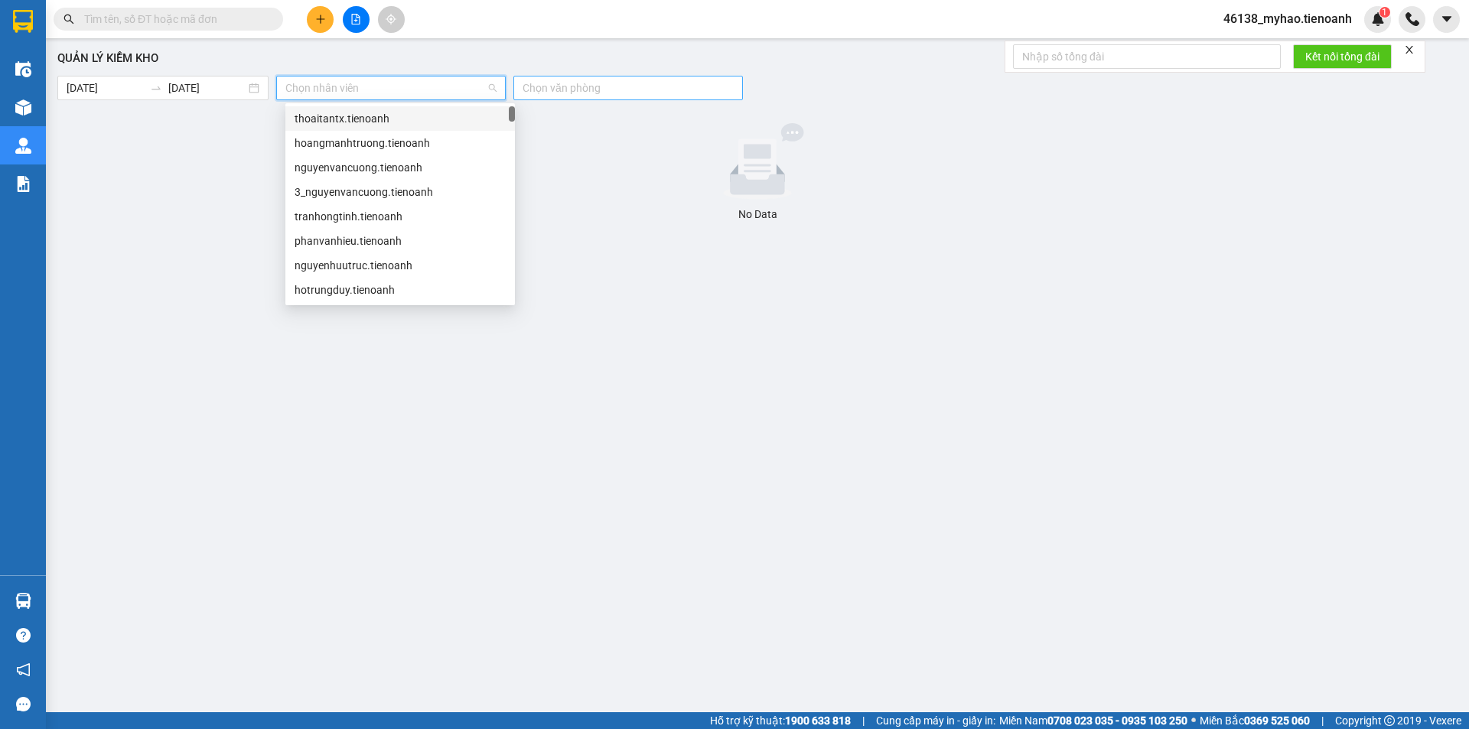
click at [563, 81] on div at bounding box center [620, 88] width 207 height 18
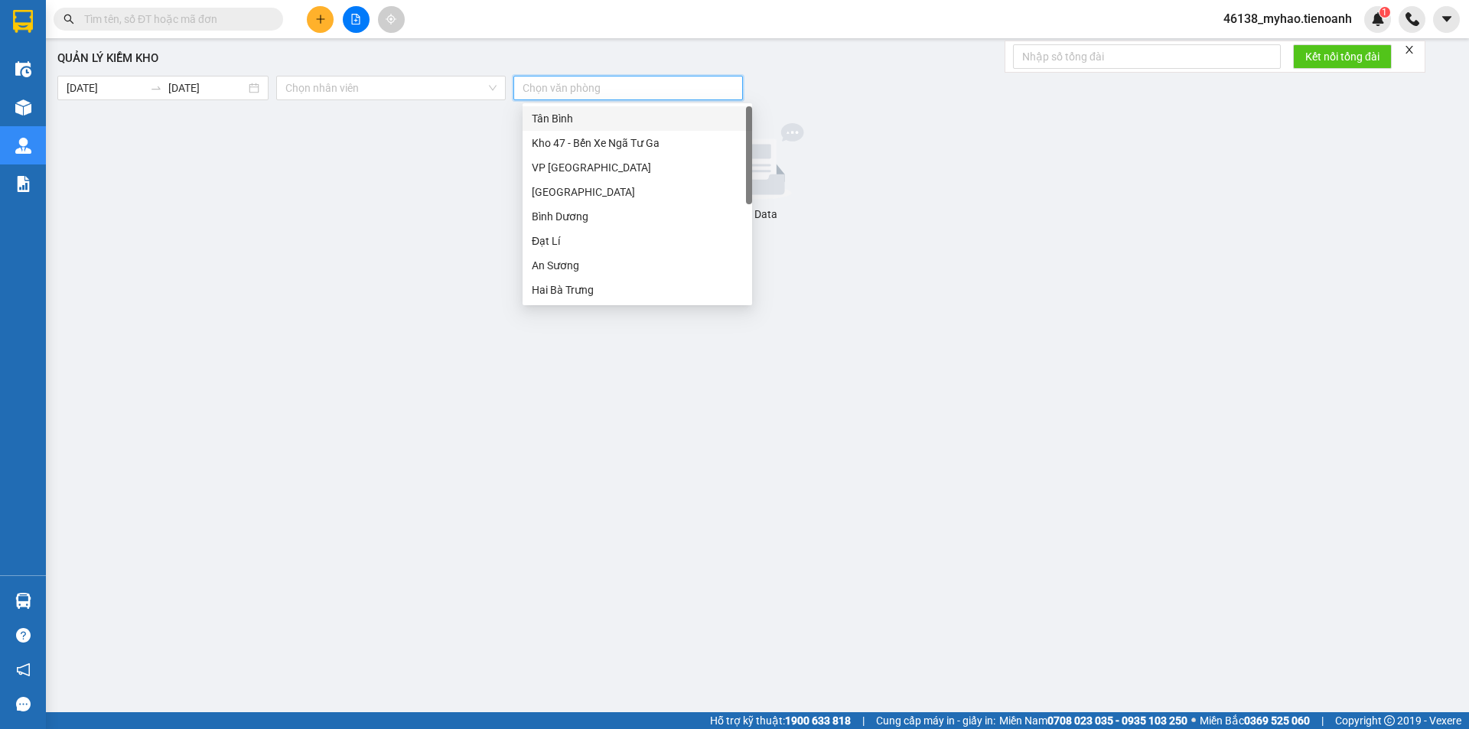
click at [565, 116] on div "Tân Bình" at bounding box center [637, 118] width 211 height 17
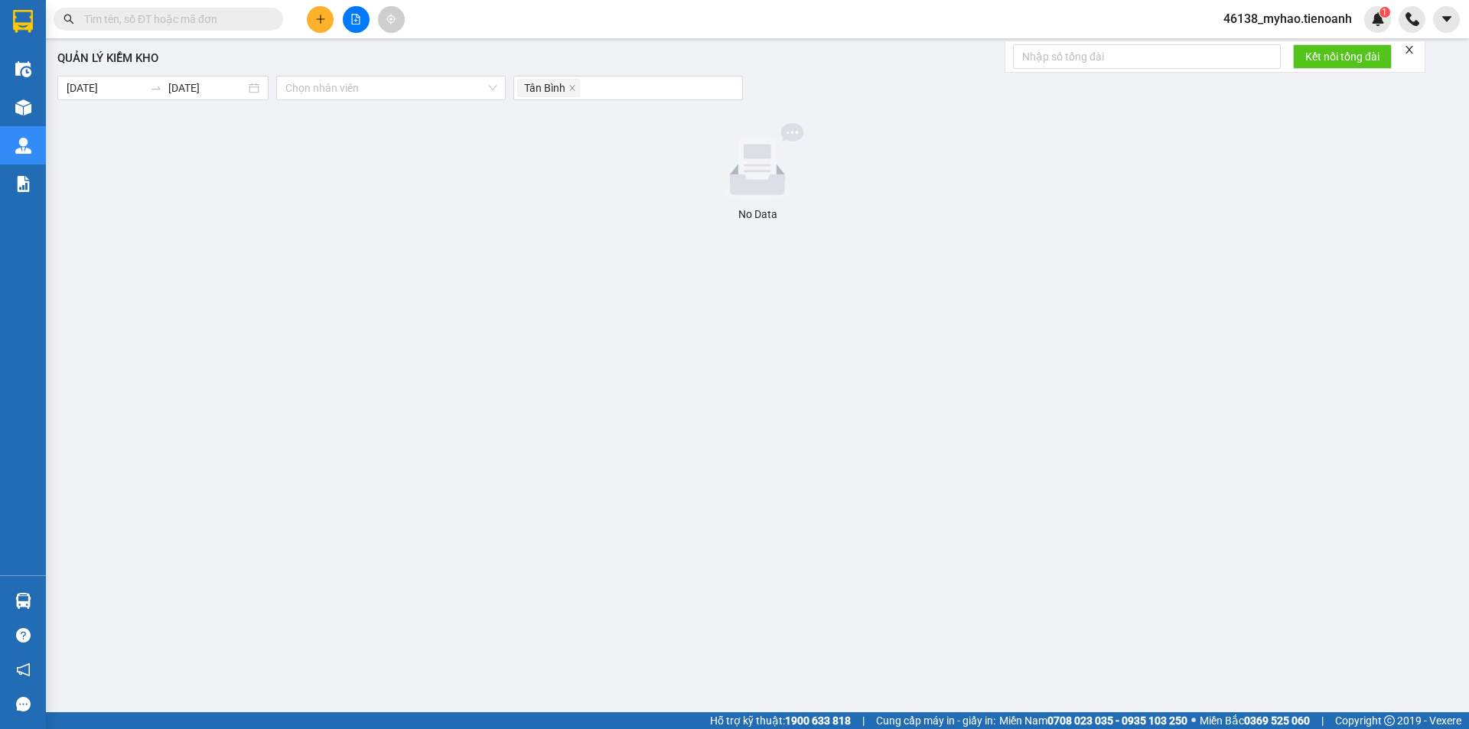
click at [403, 252] on div "Quản lý kiểm kho [DATE] [DATE] Chọn nhân viên Tân Bình No Data" at bounding box center [758, 363] width 1408 height 634
click at [97, 88] on input "[DATE]" at bounding box center [105, 88] width 77 height 17
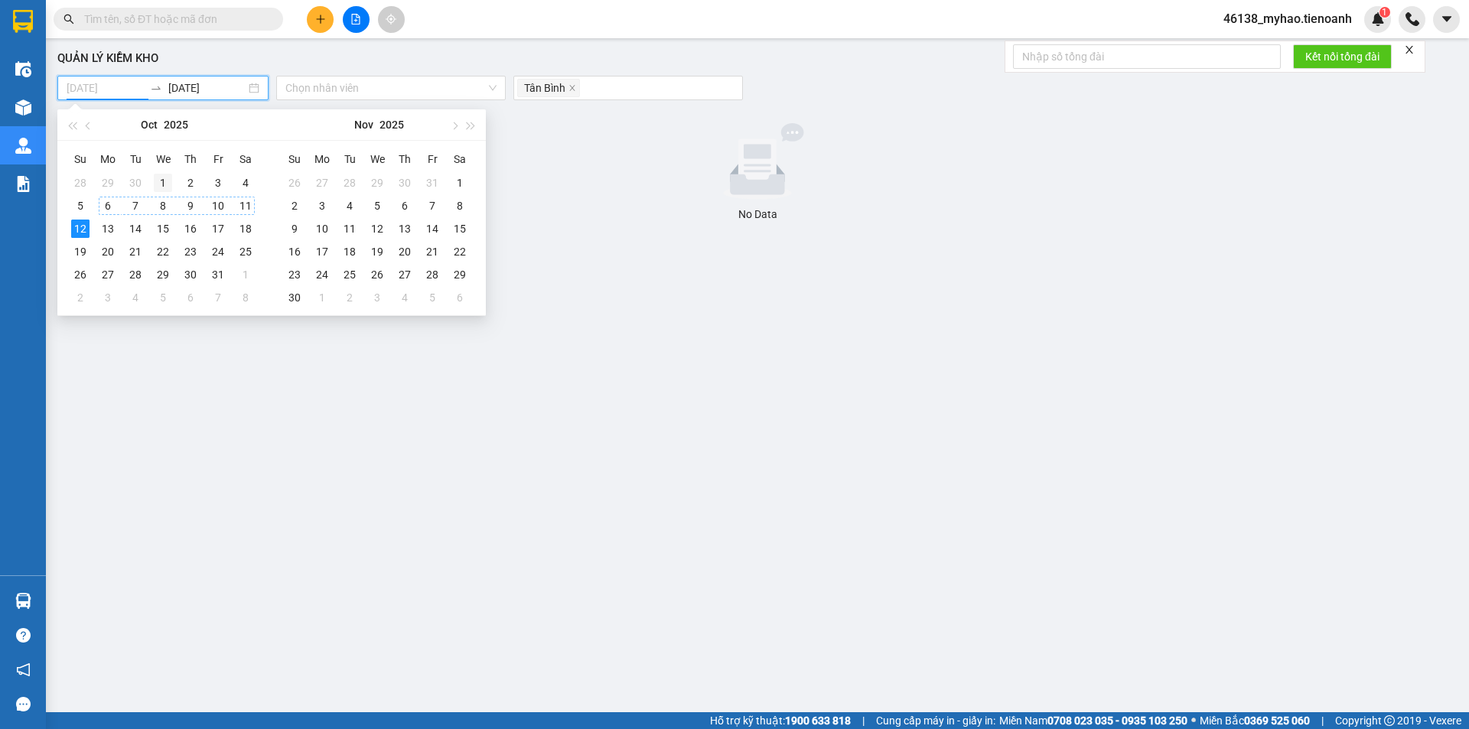
type input "[DATE]"
drag, startPoint x: 165, startPoint y: 177, endPoint x: 153, endPoint y: 188, distance: 16.2
click at [165, 177] on div "1" at bounding box center [163, 183] width 18 height 18
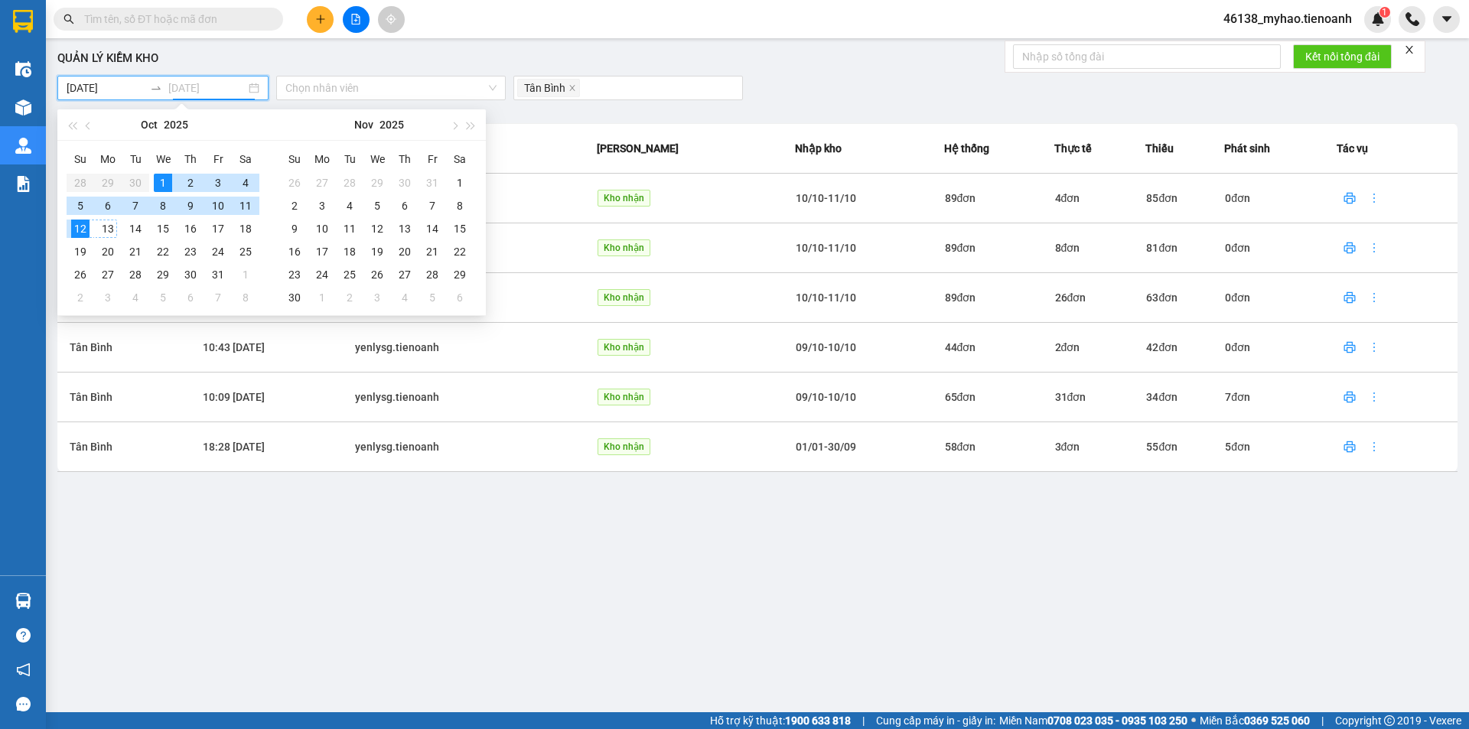
type input "[DATE]"
click at [77, 227] on div "12" at bounding box center [80, 229] width 18 height 18
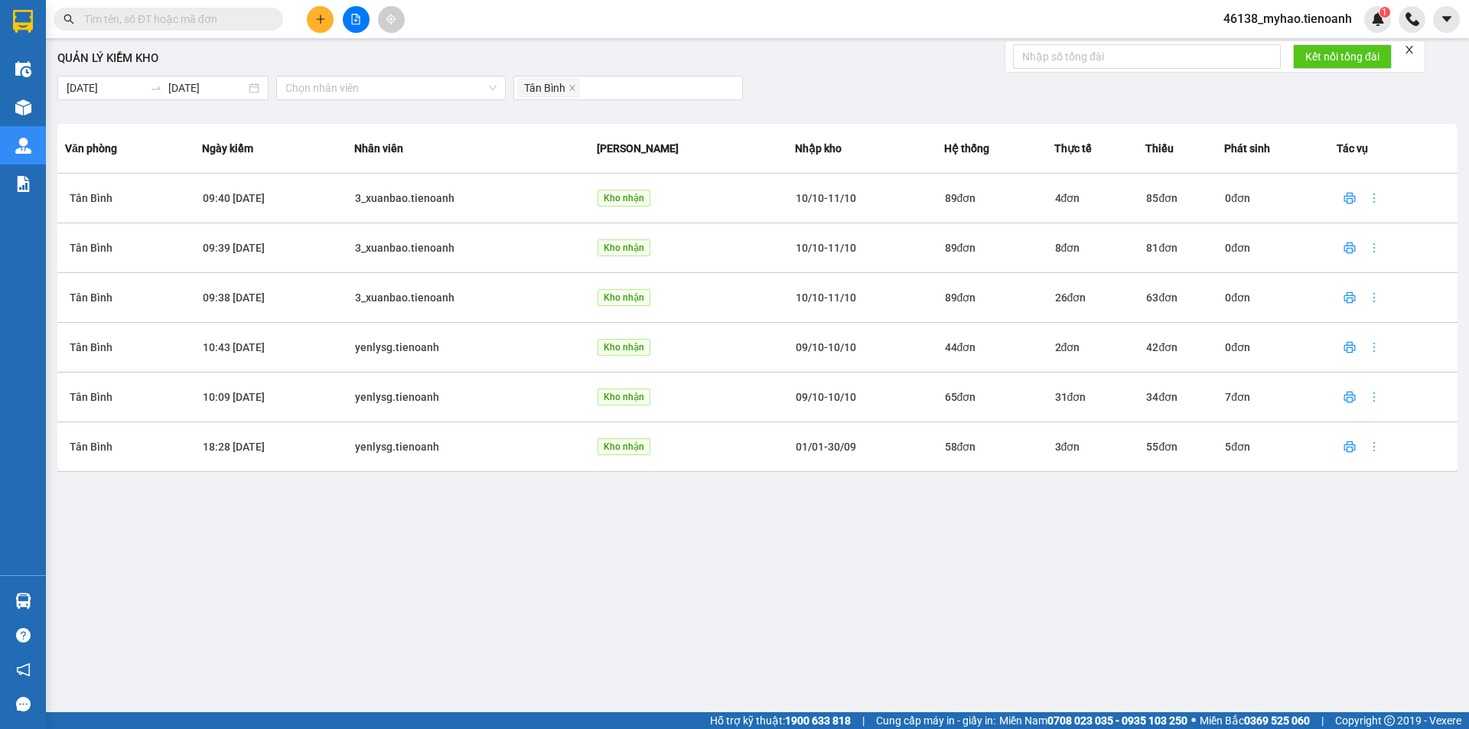
click at [1120, 195] on td "4 đơn" at bounding box center [1101, 198] width 92 height 50
click at [239, 202] on span "09:40 [DATE]" at bounding box center [234, 198] width 62 height 12
click at [347, 205] on td "09:40 [DATE]" at bounding box center [278, 198] width 152 height 50
click at [398, 210] on td "3_xuanbao.tienoanh" at bounding box center [475, 198] width 243 height 50
click at [315, 610] on div "Quản lý kiểm kho [DATE] [DATE] Chọn nhân viên Tân Bình Văn phòng Ngày kiểm Nhân…" at bounding box center [758, 363] width 1408 height 634
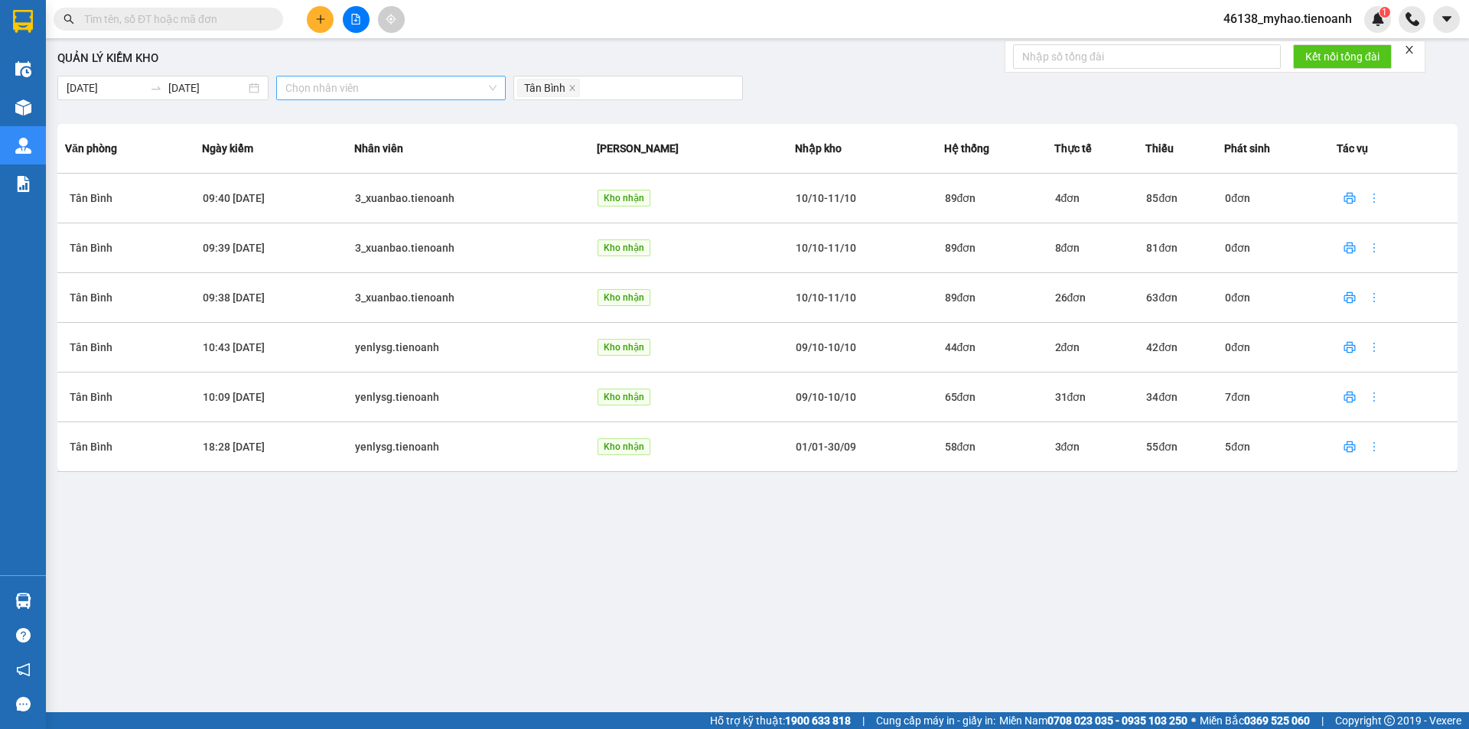
click at [363, 89] on input "search" at bounding box center [385, 88] width 200 height 23
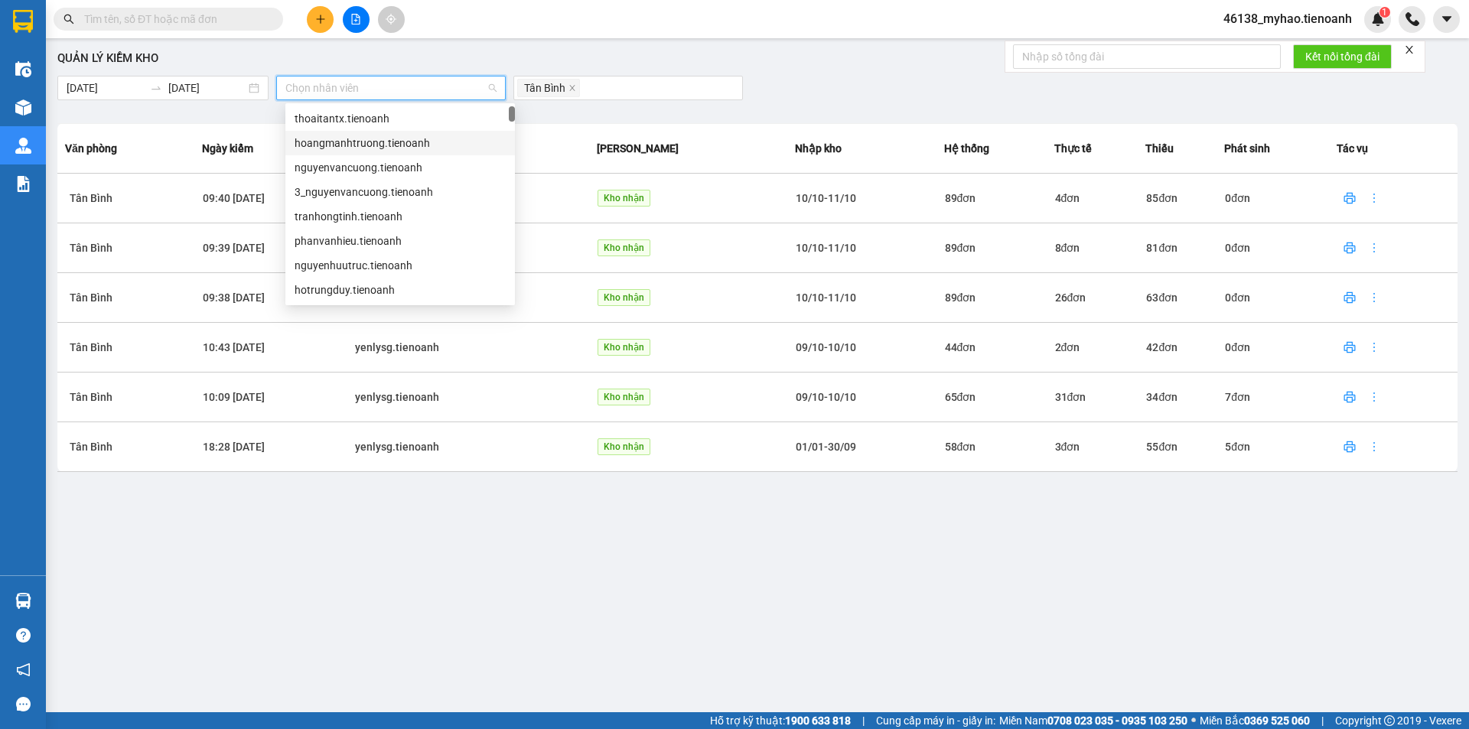
click at [353, 147] on div "hoangmanhtruong.tienoanh" at bounding box center [400, 143] width 211 height 17
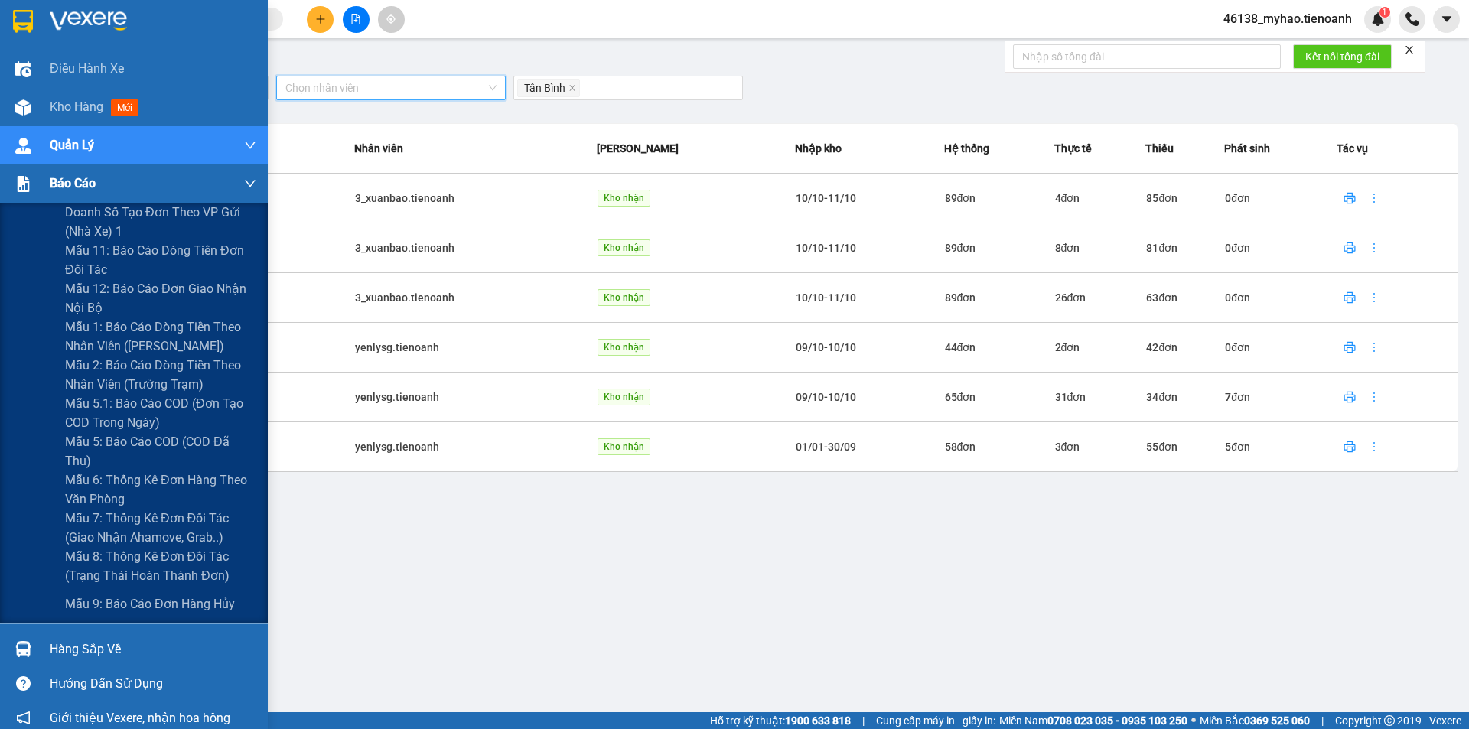
click at [116, 179] on div "Báo cáo" at bounding box center [153, 184] width 207 height 38
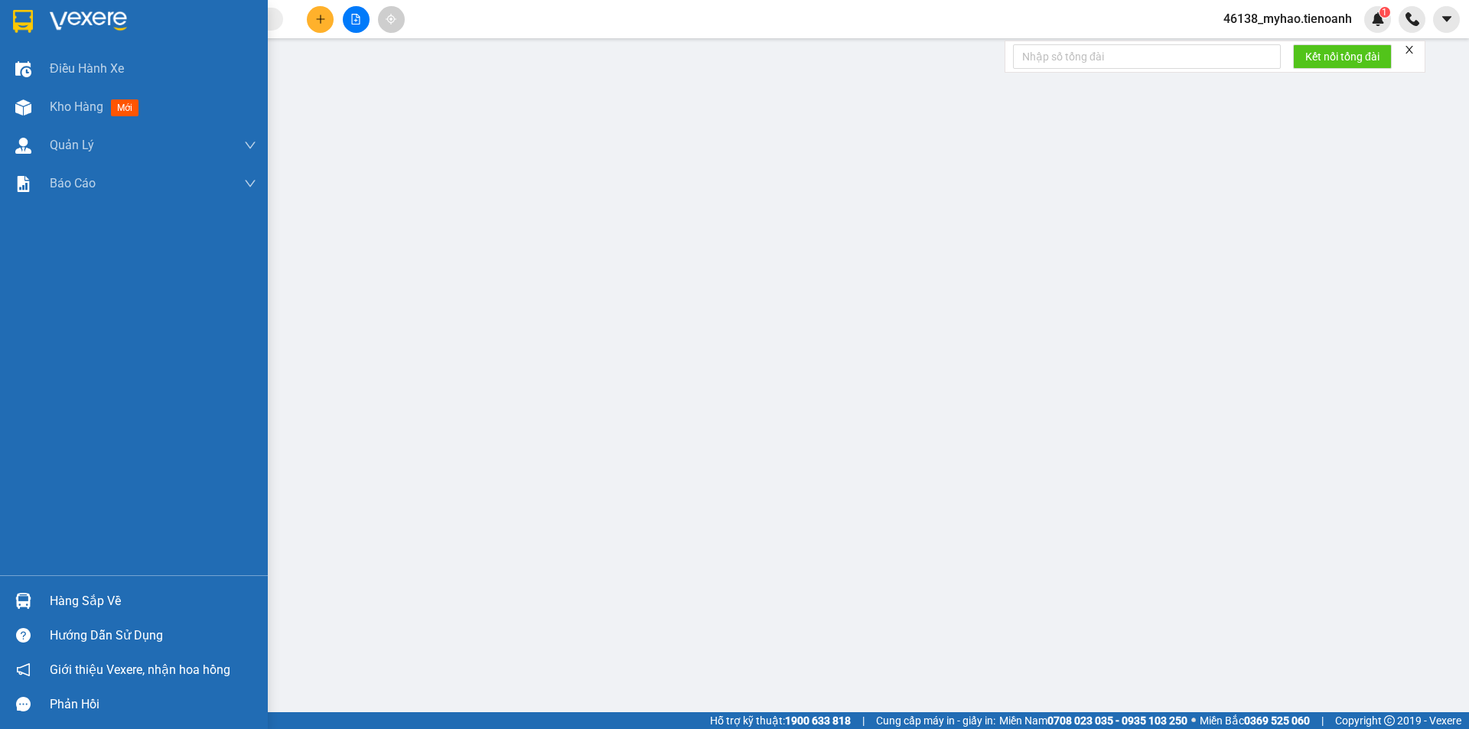
click at [80, 593] on div "Hàng sắp về" at bounding box center [153, 601] width 207 height 23
